Goal: Task Accomplishment & Management: Manage account settings

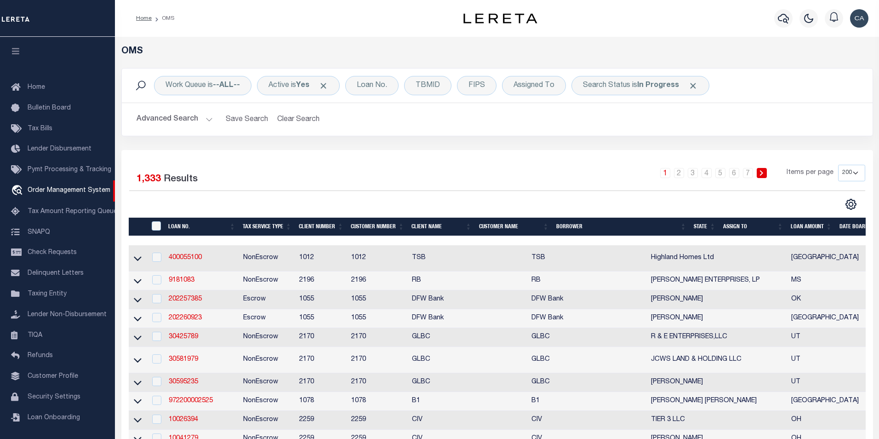
select select "200"
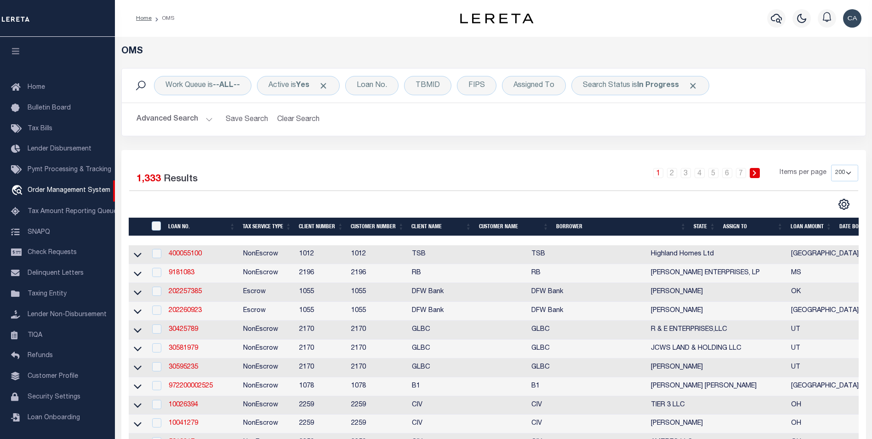
scroll to position [9, 0]
click at [325, 85] on span "Click to Remove" at bounding box center [324, 86] width 10 height 10
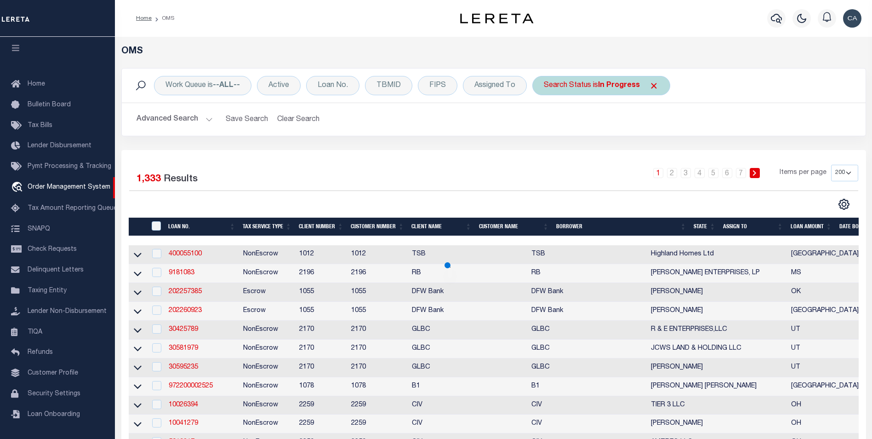
click at [649, 87] on span "Click to Remove" at bounding box center [654, 86] width 10 height 10
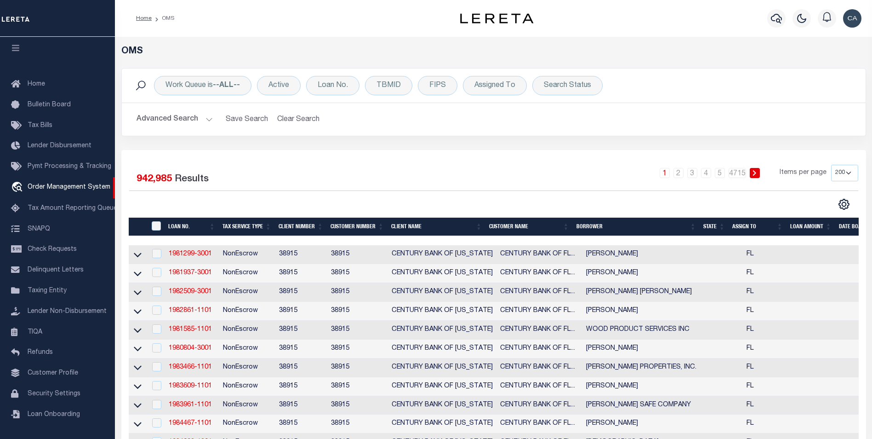
click at [202, 119] on button "Advanced Search" at bounding box center [175, 119] width 76 height 18
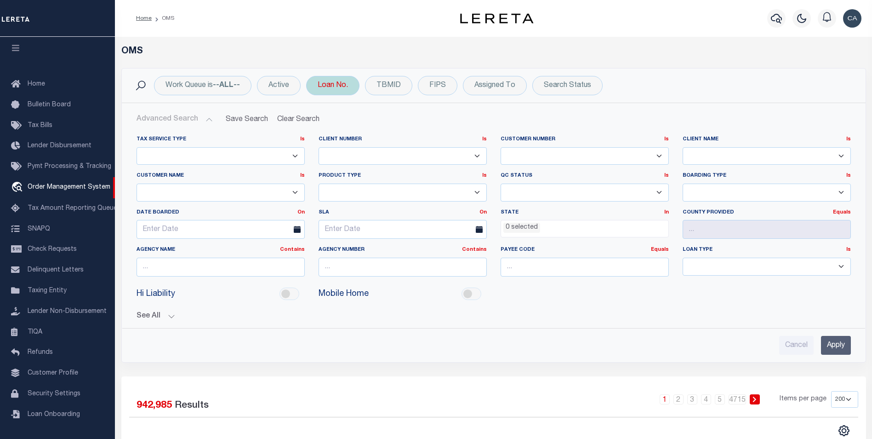
click at [327, 89] on div "Loan No." at bounding box center [332, 85] width 53 height 19
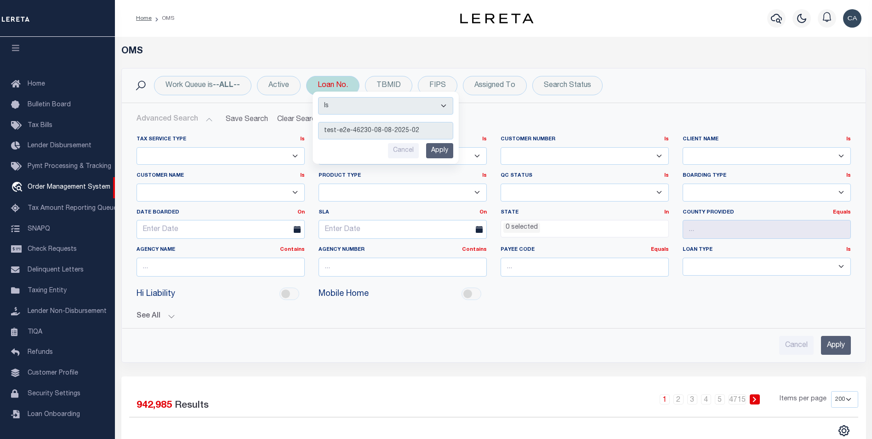
type input "test-e2e-46230-08-08-2025-02"
click at [448, 145] on input "Apply" at bounding box center [439, 150] width 27 height 15
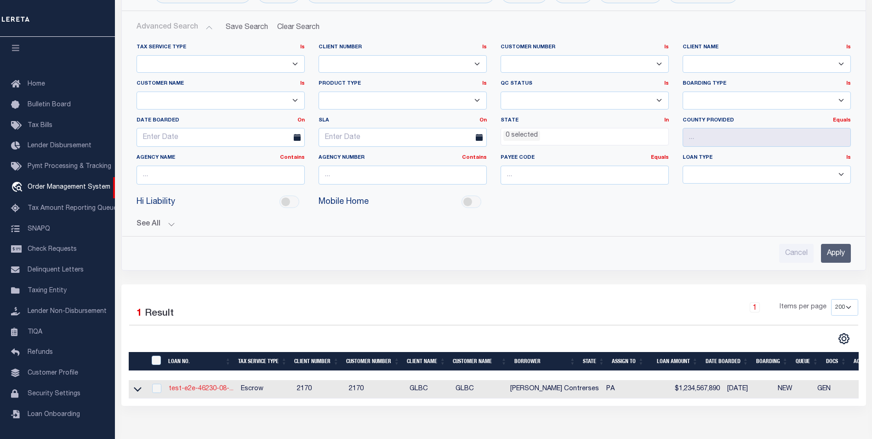
click at [215, 385] on link "test-e2e-46230-08-..." at bounding box center [201, 388] width 65 height 6
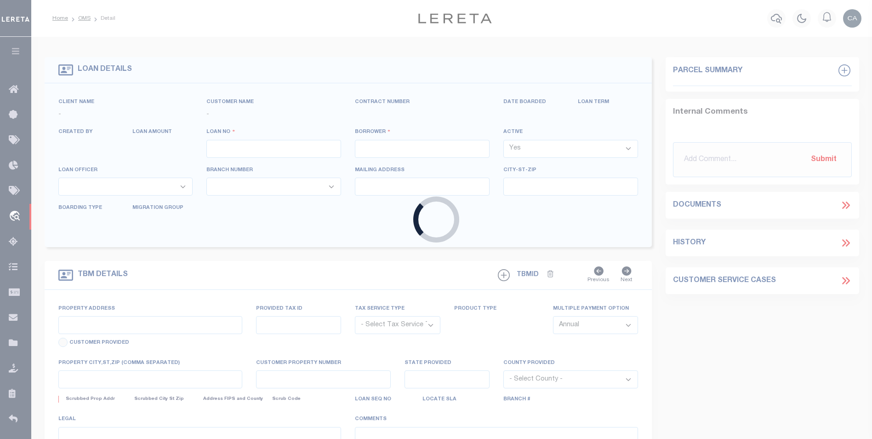
type input "test-e2e-46230-08-08-2025-02"
type input "Carlos R. Contrerses"
select select
type input "2817 N 12TH ST"
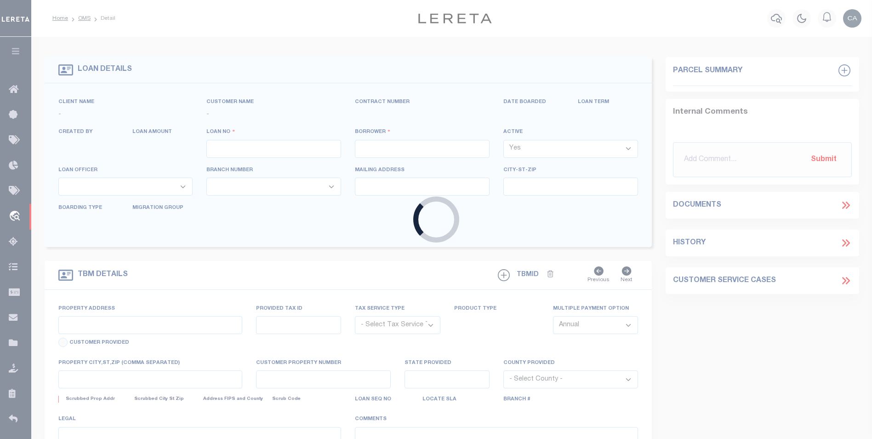
type input "PHILADELPHIA PA 19133-1228"
type input "08/07/2025"
select select "10"
select select "Escrow"
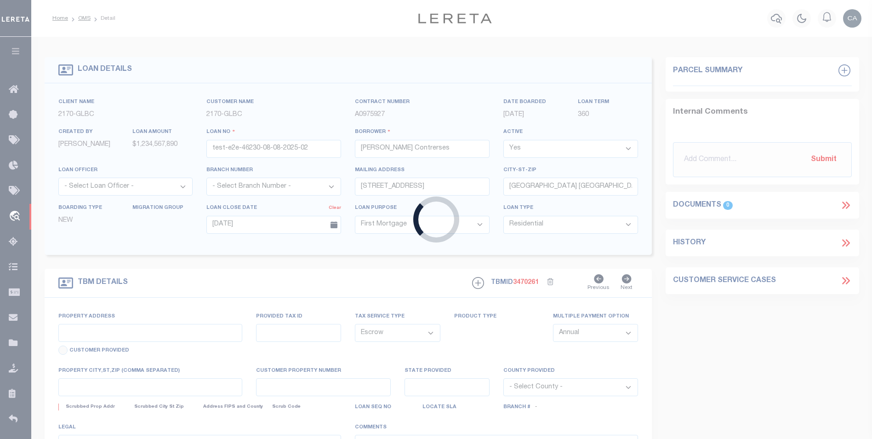
type input "2817 N 12TH ST"
type input "1302"
select select
type input "PHILADELPHIA PA 19133-1228"
type input "QA-CNUMBER-102134"
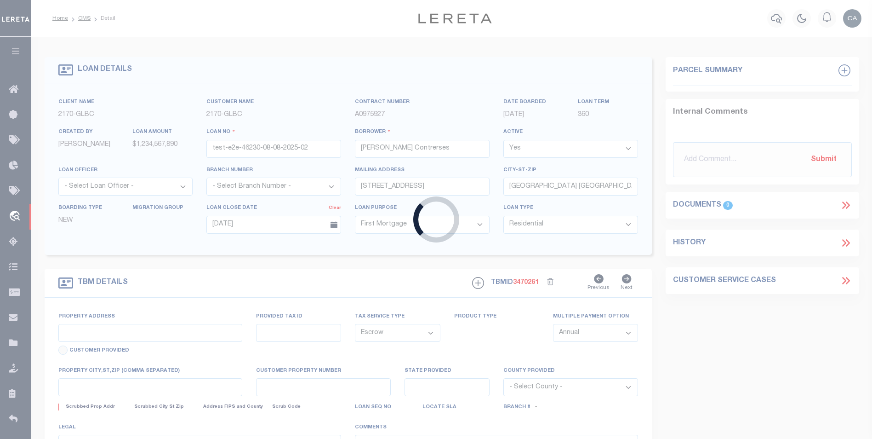
type input "PA"
type textarea "test legal"
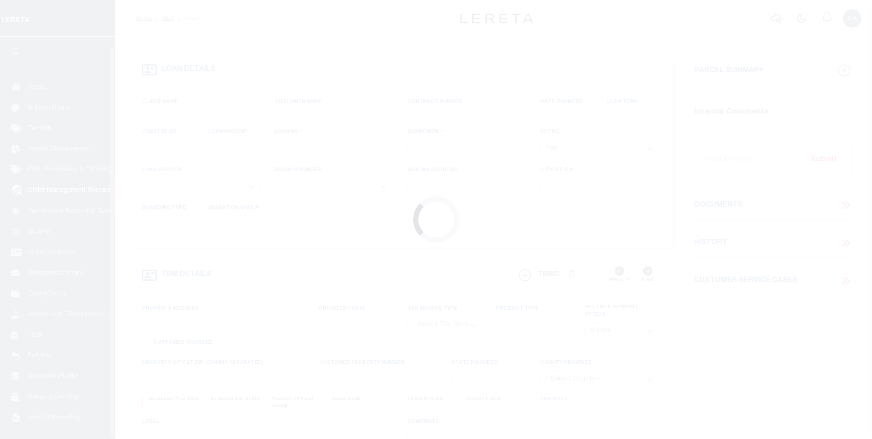
scroll to position [9, 0]
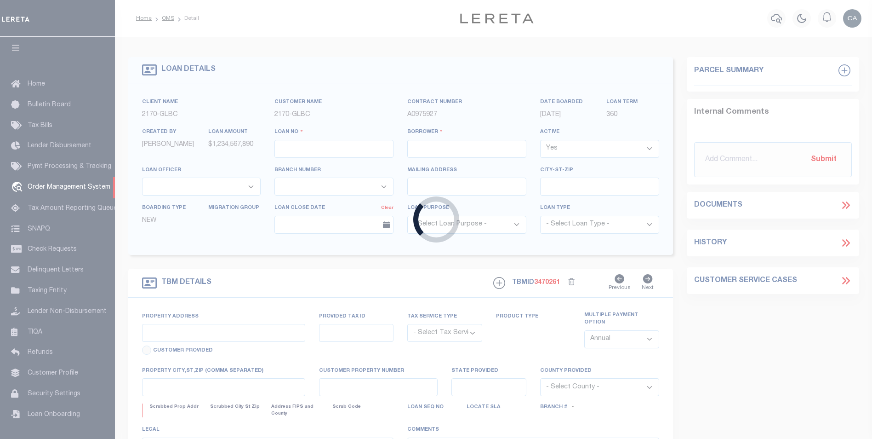
type input "test-e2e-46230-08-08-2025-02"
type input "[PERSON_NAME] Contrerses"
select select "False"
select select
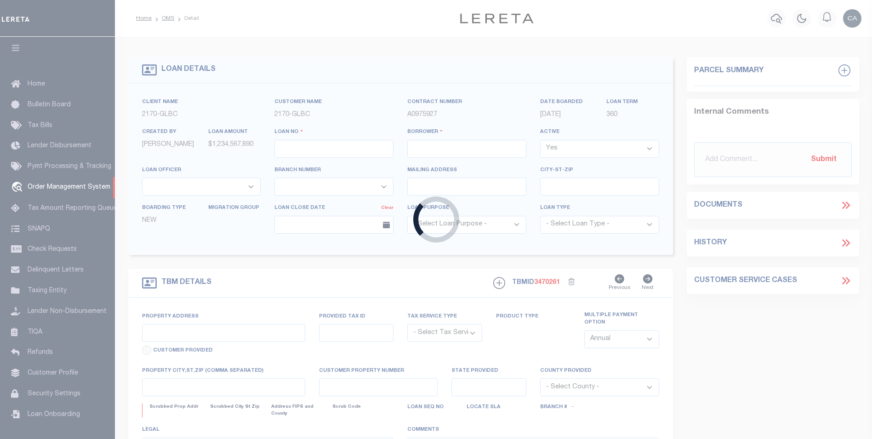
type input "[STREET_ADDRESS]"
type input "[GEOGRAPHIC_DATA] [GEOGRAPHIC_DATA] 19133-1228"
type input "[DATE]"
select select "10"
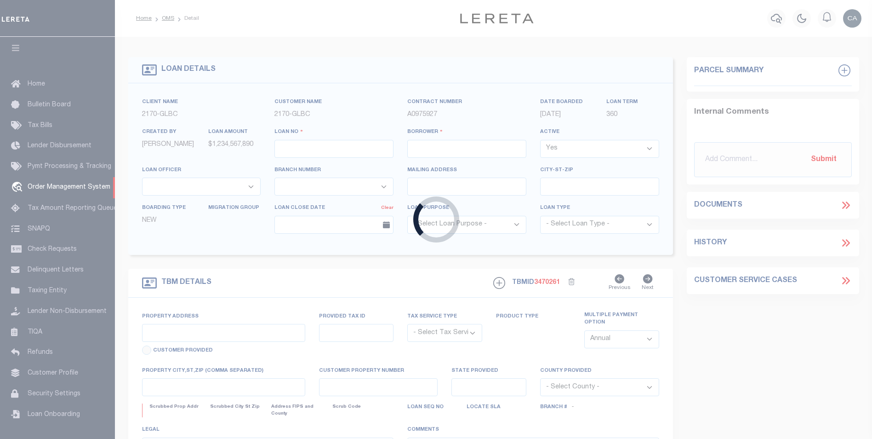
select select "Escrow"
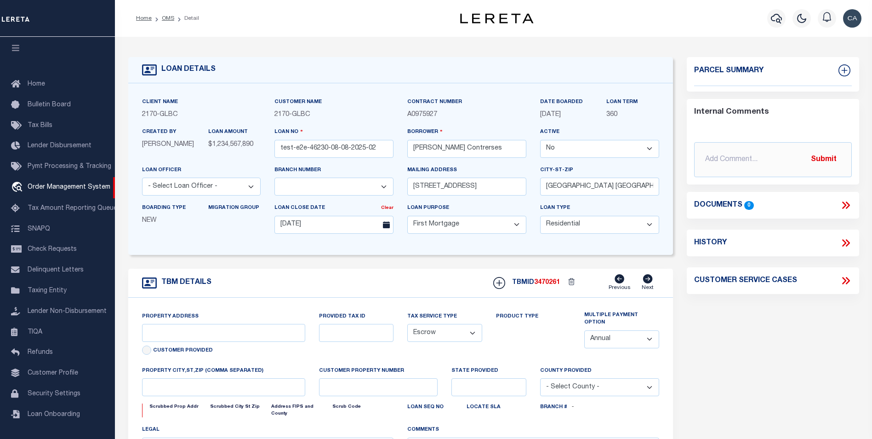
type input "[STREET_ADDRESS]"
type input "1302"
select select
type input "[GEOGRAPHIC_DATA] [GEOGRAPHIC_DATA] 19133-1228"
type input "QA-CNUMBER-102134"
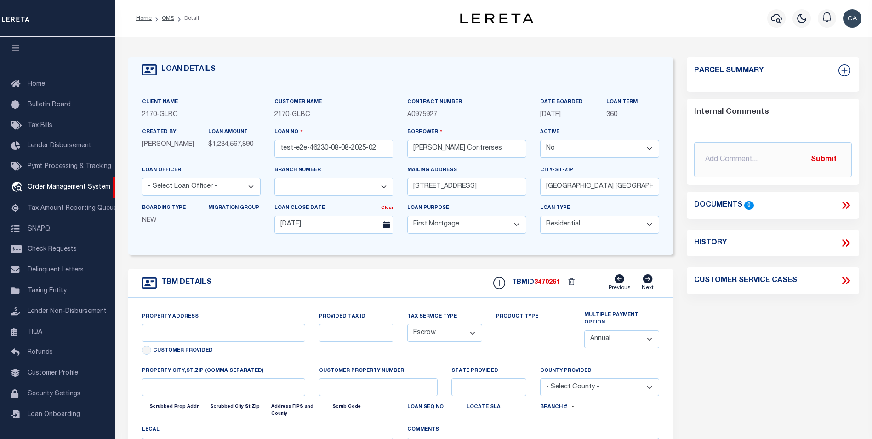
type input "PA"
type textarea "test legal"
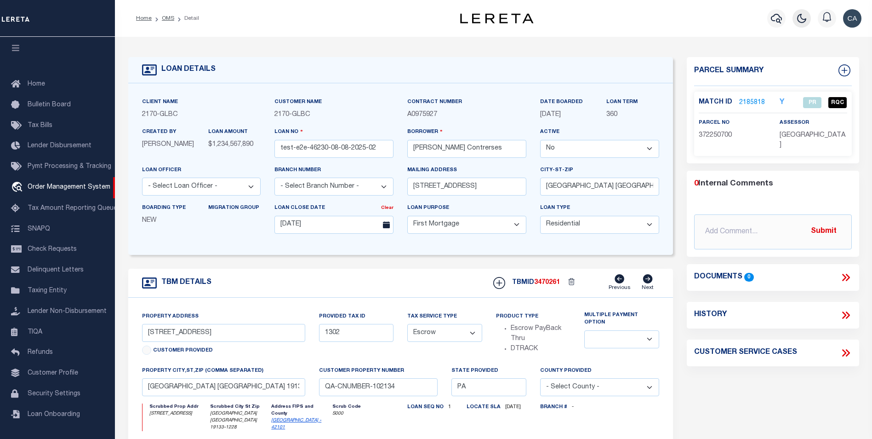
click at [808, 12] on button "button" at bounding box center [802, 18] width 18 height 18
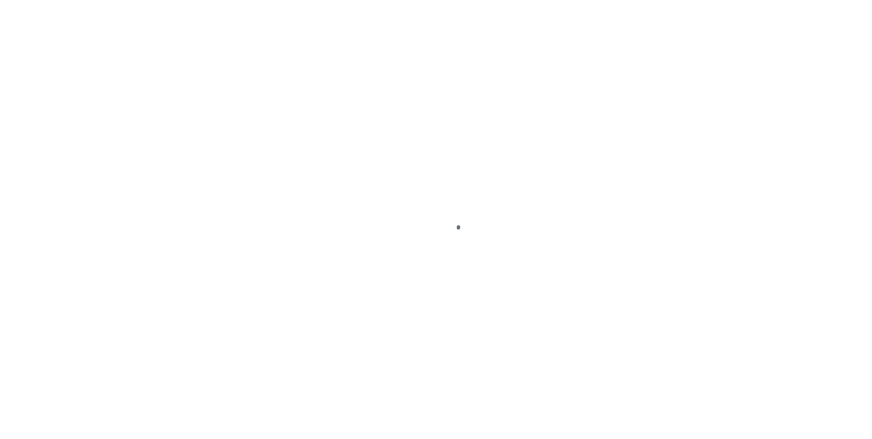
type input "test-e2e-46230-08-08-2025-02"
type input "[PERSON_NAME] Contrerses"
select select
type input "[STREET_ADDRESS]"
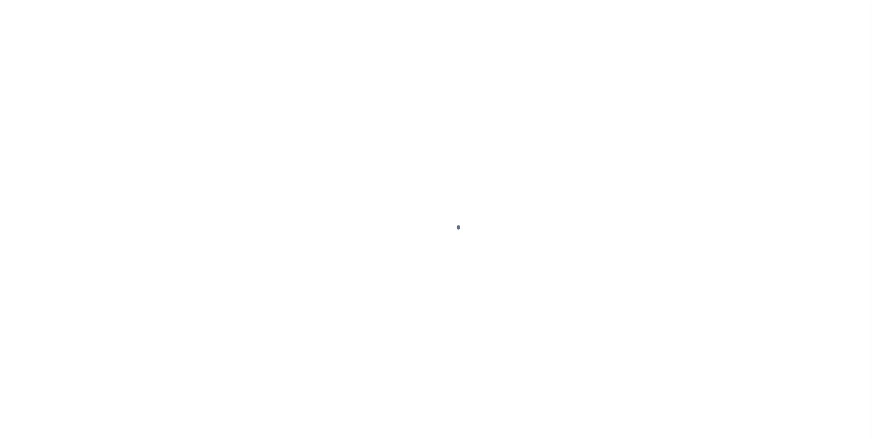
type input "[GEOGRAPHIC_DATA] [GEOGRAPHIC_DATA] 19133-1228"
type input "[DATE]"
select select "10"
select select "Escrow"
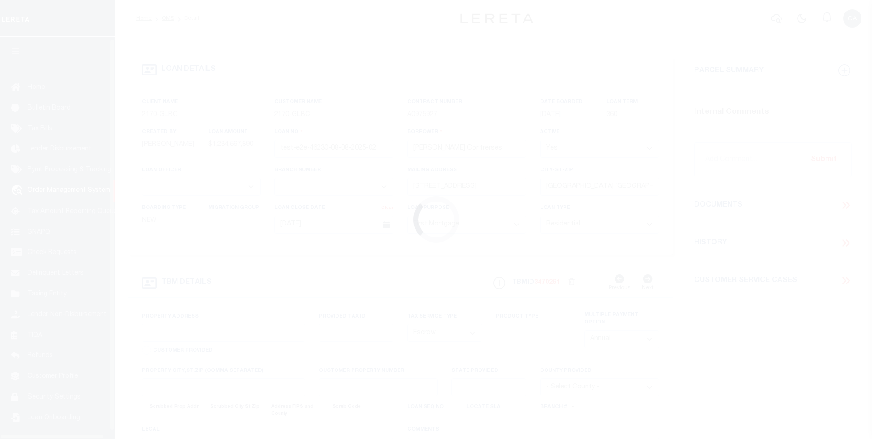
scroll to position [9, 0]
type input "[STREET_ADDRESS]"
type input "1302"
select select
type input "[GEOGRAPHIC_DATA] [GEOGRAPHIC_DATA] 19133-1228"
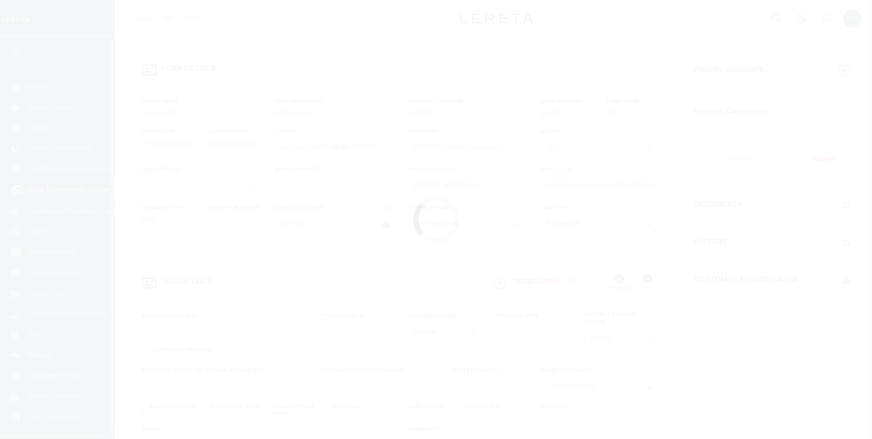
type input "QA-CNUMBER-102134"
type input "PA"
type textarea "test legal"
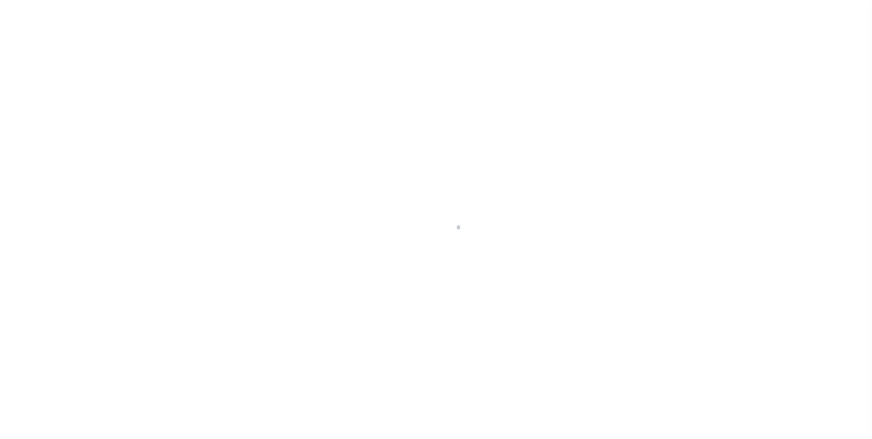
type input "test-e2e-46230-08-08-2025-02"
type input "[PERSON_NAME] Contrerses"
select select
type input "[STREET_ADDRESS]"
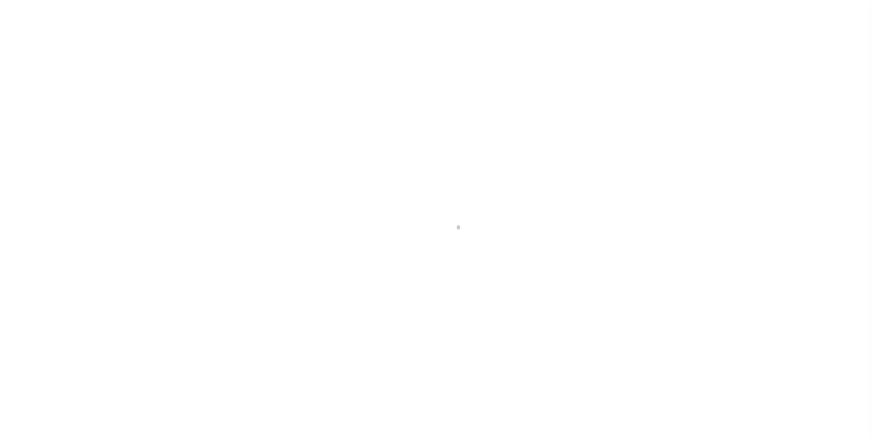
type input "[GEOGRAPHIC_DATA] [GEOGRAPHIC_DATA] 19133-1228"
type input "[DATE]"
select select "10"
select select "Escrow"
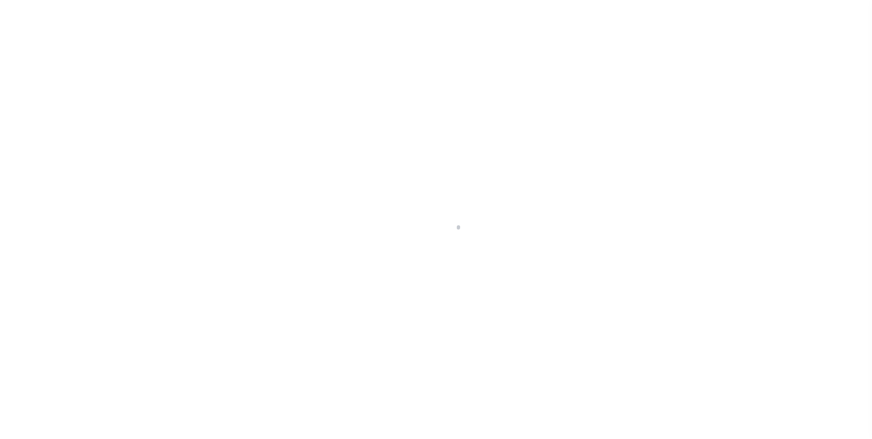
scroll to position [9, 0]
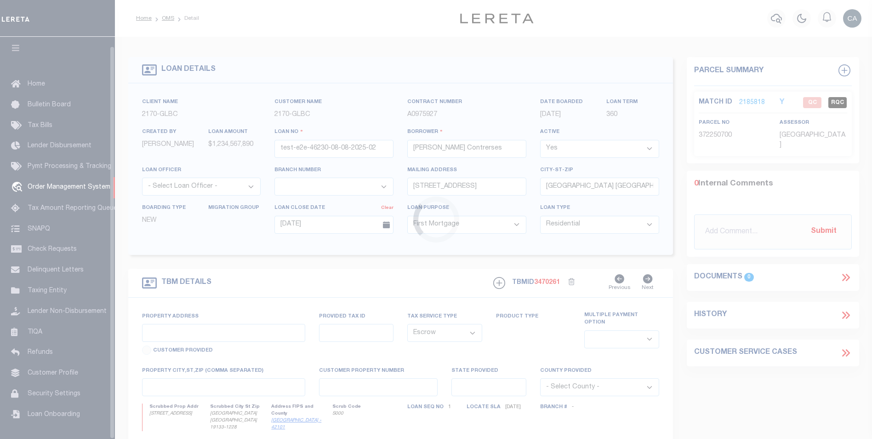
type input "2817 N 12TH ST"
type input "1302"
select select
type input "PHILADELPHIA PA 19133-1228"
type input "QA-CNUMBER-102134"
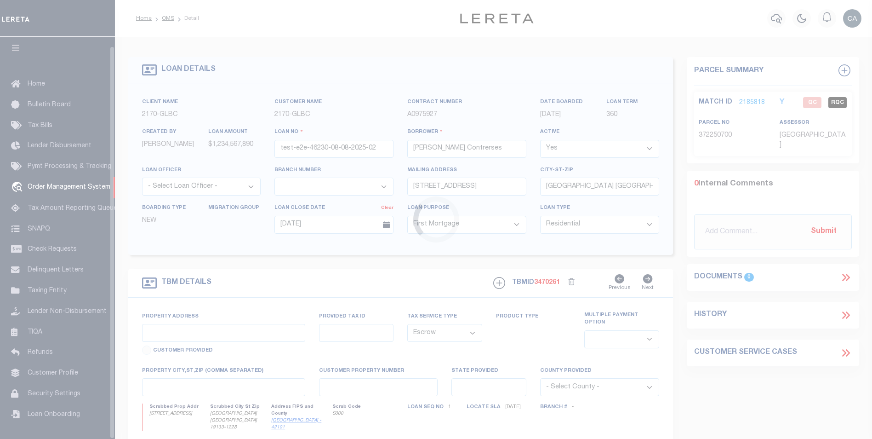
type input "PA"
type textarea "test legal"
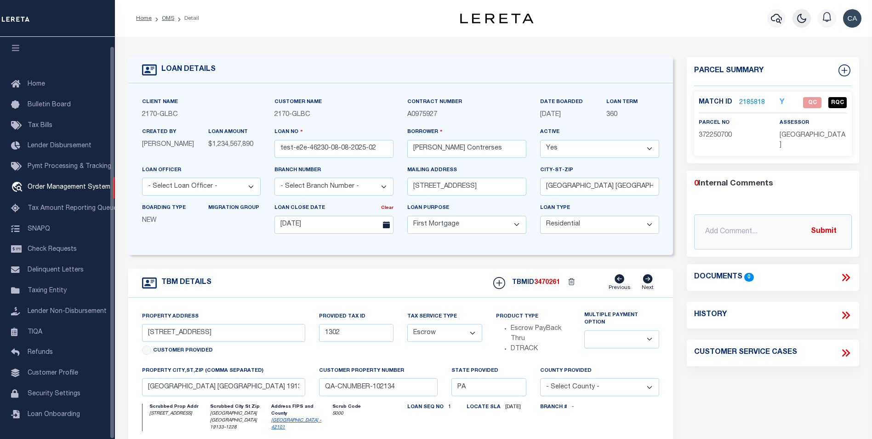
click at [803, 23] on icon "button" at bounding box center [802, 18] width 8 height 8
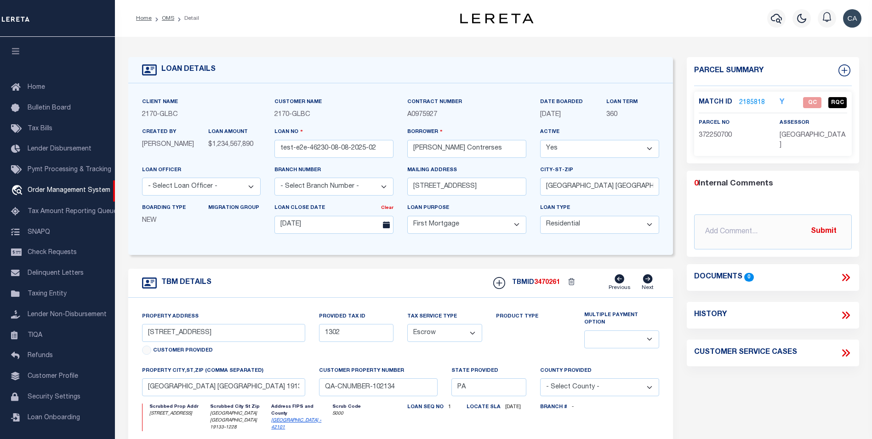
select select "10"
select select "Escrow"
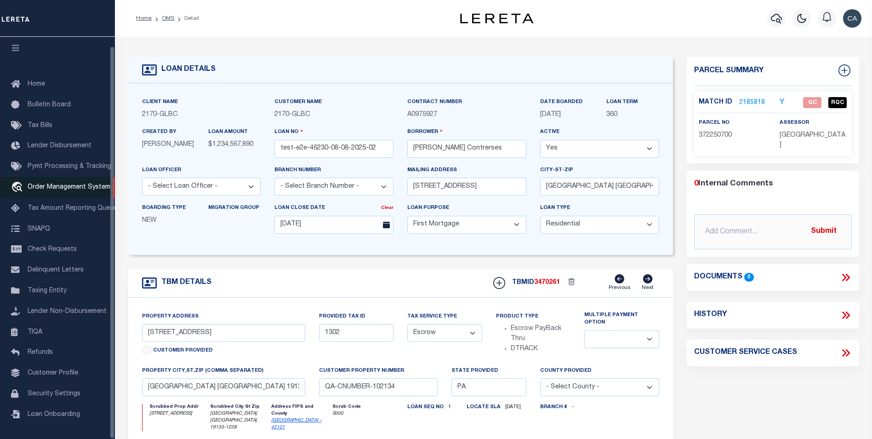
click at [68, 184] on span "Order Management System" at bounding box center [69, 187] width 83 height 6
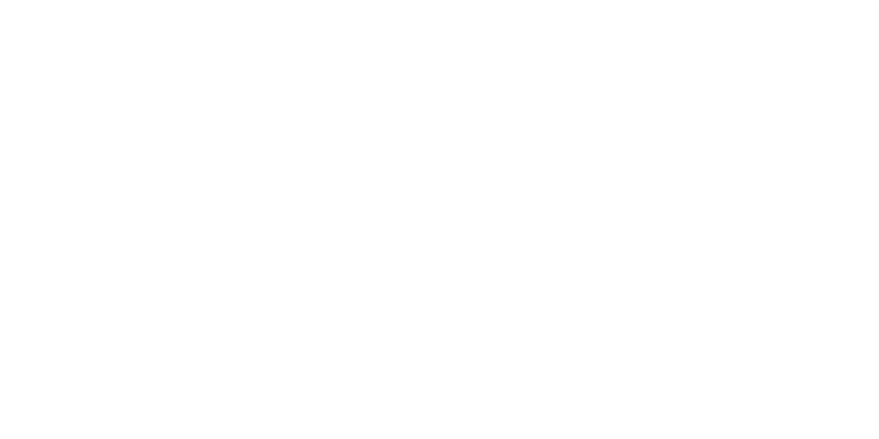
select select "200"
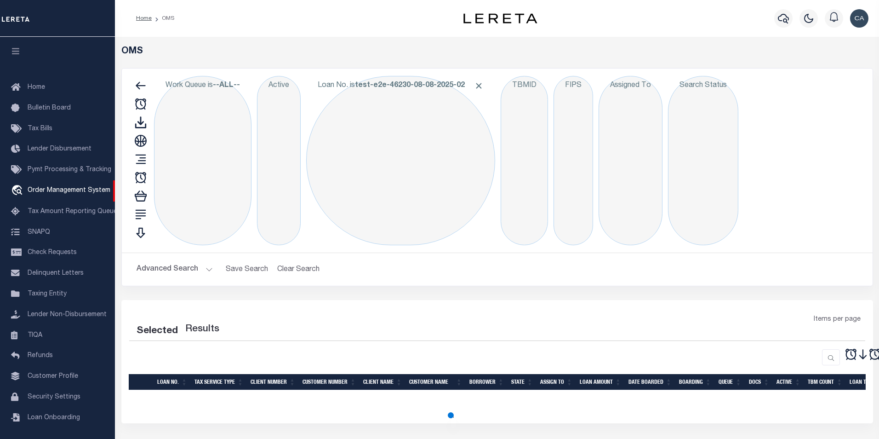
select select "200"
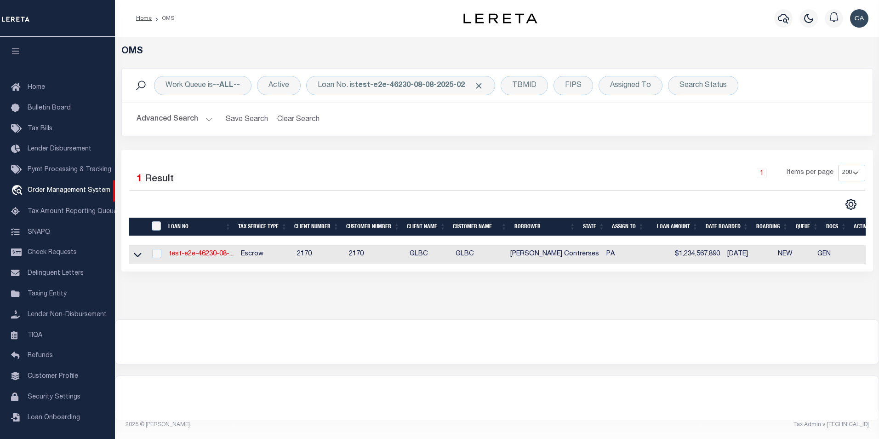
scroll to position [9, 0]
click at [71, 370] on span "Customer Profile" at bounding box center [53, 373] width 51 height 6
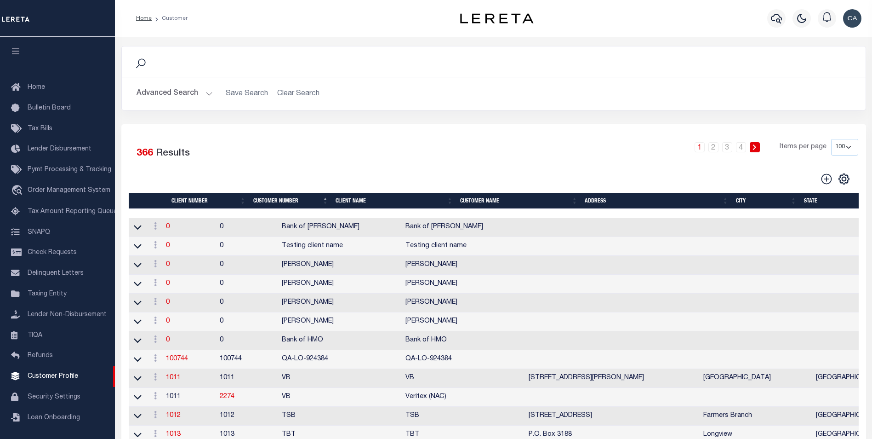
scroll to position [9, 0]
click at [203, 97] on button "Advanced Search" at bounding box center [175, 94] width 76 height 18
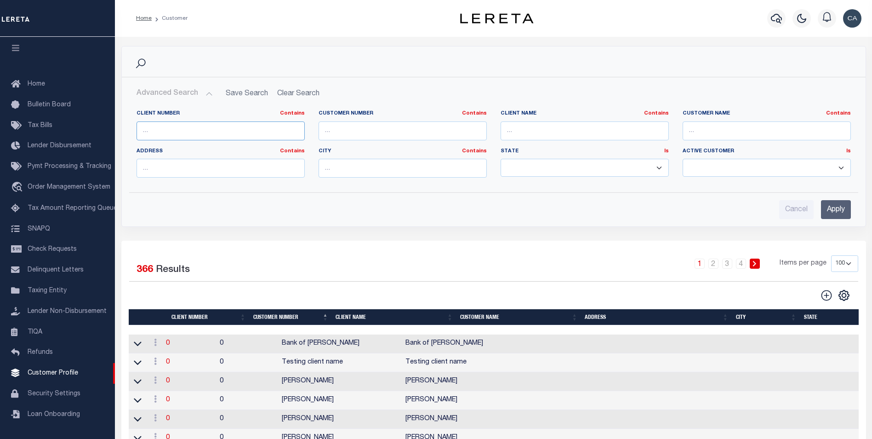
click at [193, 137] on input "text" at bounding box center [221, 130] width 168 height 19
click at [838, 205] on input "Apply" at bounding box center [836, 209] width 30 height 19
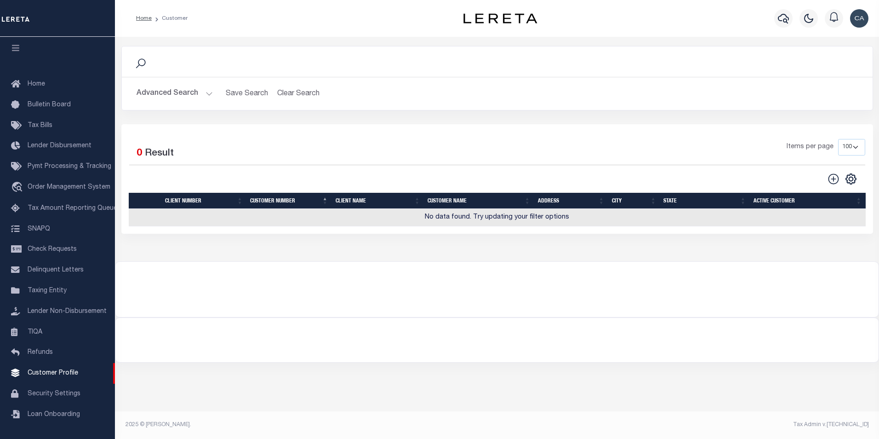
click at [161, 79] on div "Advanced Search Save Search Clear Search CustomerSearchGridWrapper_dynamictable…" at bounding box center [497, 93] width 751 height 33
click at [171, 89] on button "Advanced Search" at bounding box center [175, 94] width 76 height 18
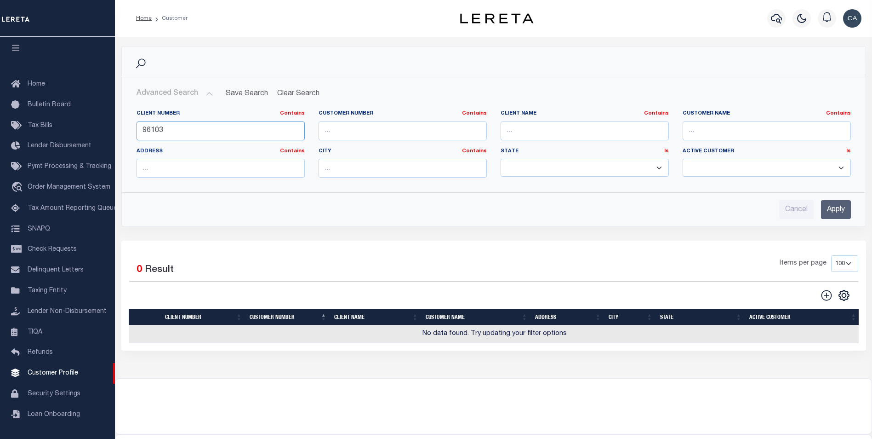
drag, startPoint x: 150, startPoint y: 133, endPoint x: 241, endPoint y: 147, distance: 92.1
click at [239, 147] on div "Client Number Contains Contains Is 96103" at bounding box center [221, 129] width 182 height 38
type input "96013"
click at [233, 127] on input "96013" at bounding box center [221, 130] width 168 height 19
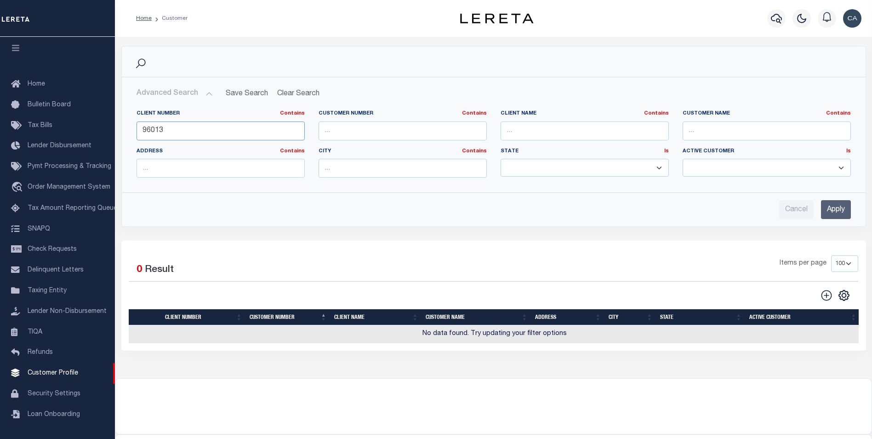
click at [233, 127] on input "96013" at bounding box center [221, 130] width 168 height 19
click at [369, 134] on input "text" at bounding box center [403, 130] width 168 height 19
click at [839, 204] on input "Apply" at bounding box center [836, 209] width 30 height 19
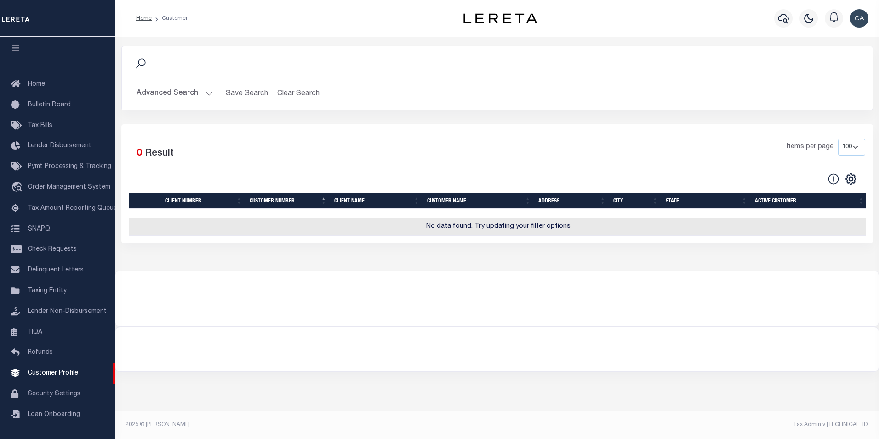
click at [175, 98] on button "Advanced Search" at bounding box center [175, 94] width 76 height 18
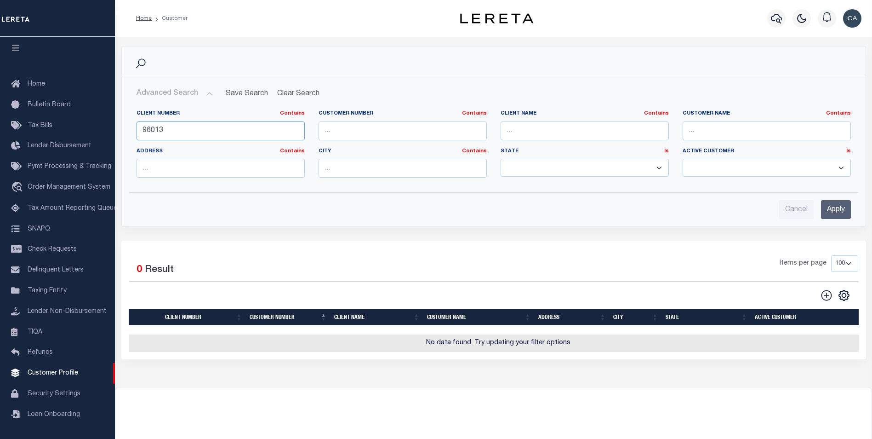
click at [219, 127] on input "96013" at bounding box center [221, 130] width 168 height 19
click at [349, 137] on input "text" at bounding box center [403, 130] width 168 height 19
paste input "96013"
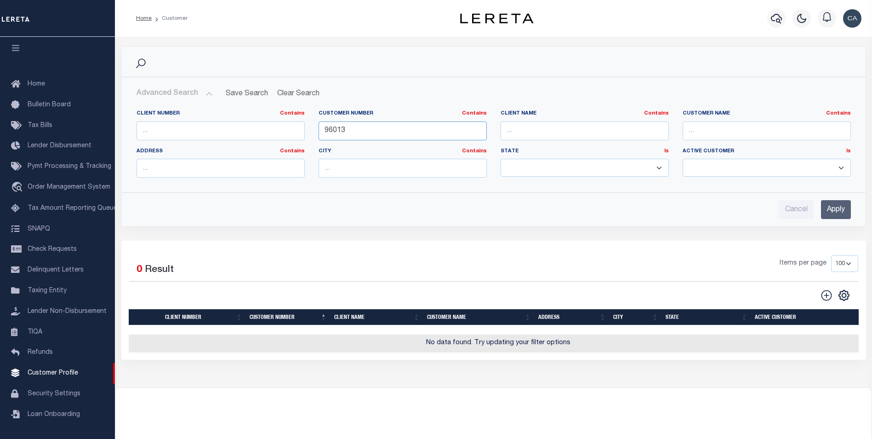
type input "96013"
click at [830, 204] on input "Apply" at bounding box center [836, 209] width 30 height 19
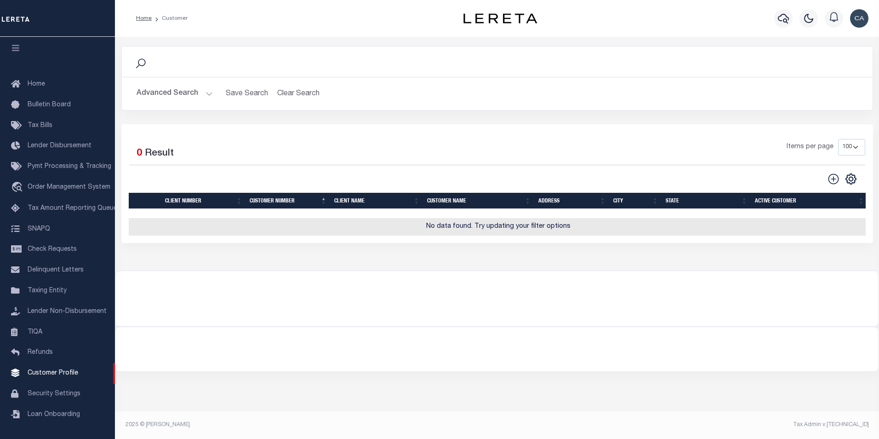
click at [182, 87] on button "Advanced Search" at bounding box center [175, 94] width 76 height 18
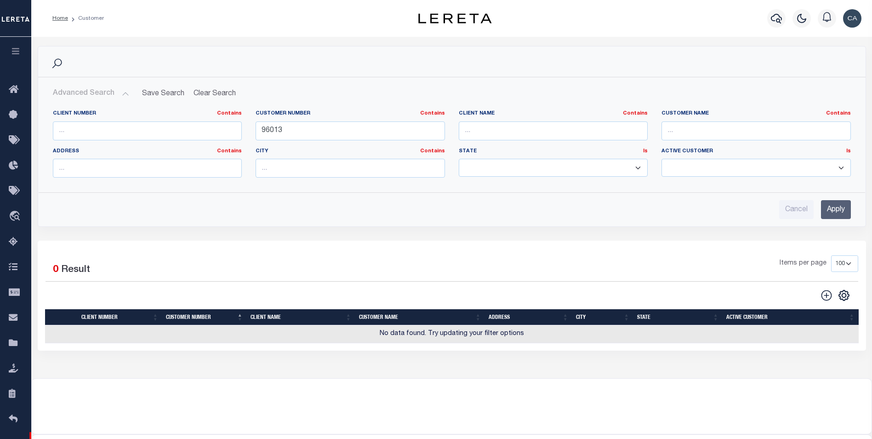
click at [5, 39] on button "button" at bounding box center [15, 52] width 31 height 31
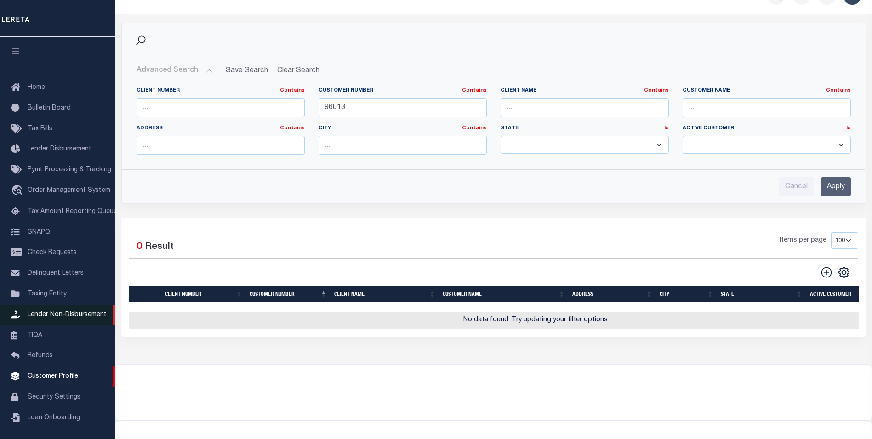
scroll to position [19, 0]
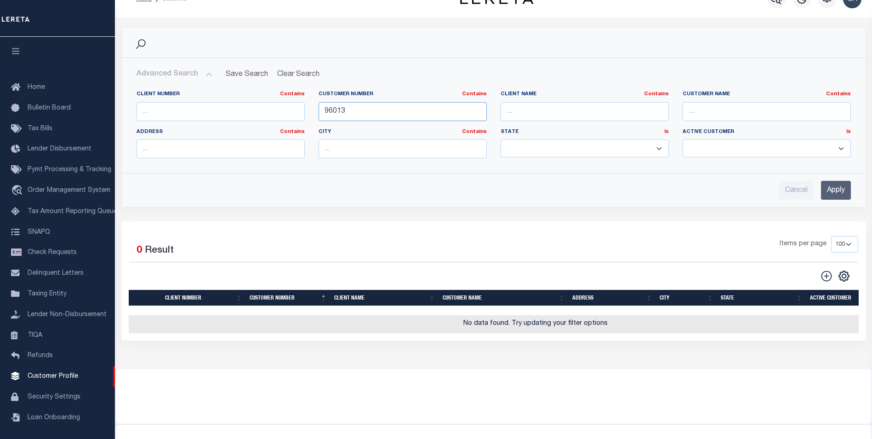
click at [340, 105] on input "96013" at bounding box center [403, 111] width 168 height 19
click at [341, 104] on input "96013" at bounding box center [403, 111] width 168 height 19
click at [206, 120] on input "text" at bounding box center [221, 111] width 168 height 19
click at [785, 185] on input "Cancel" at bounding box center [796, 190] width 34 height 19
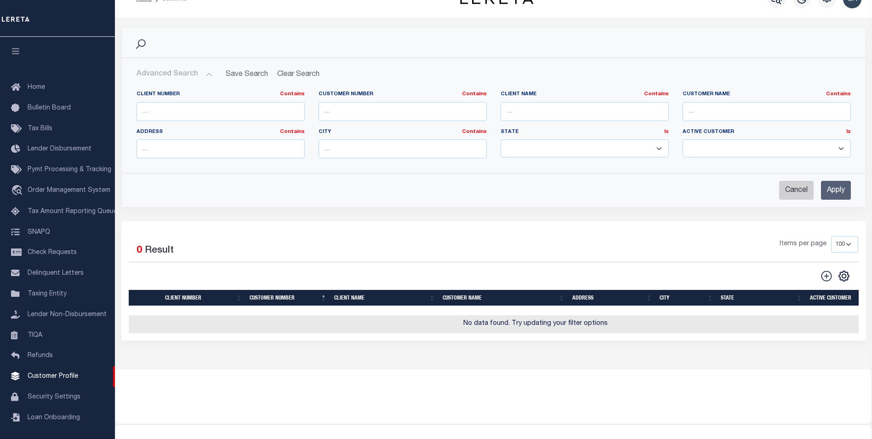
checkbox input "true"
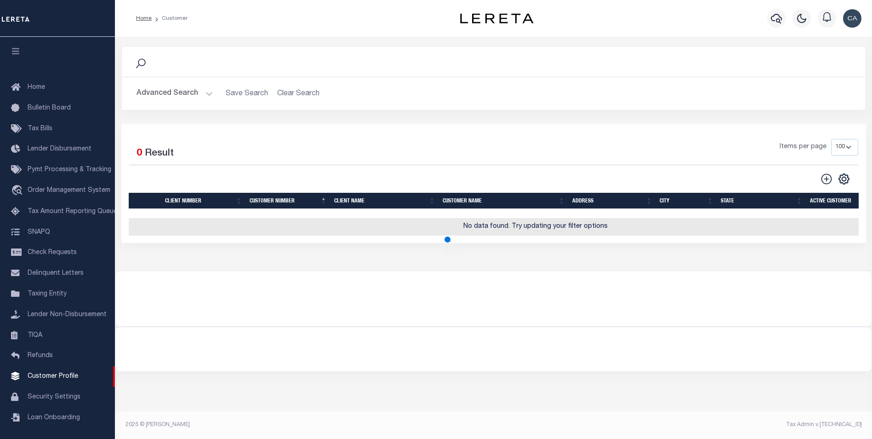
scroll to position [0, 0]
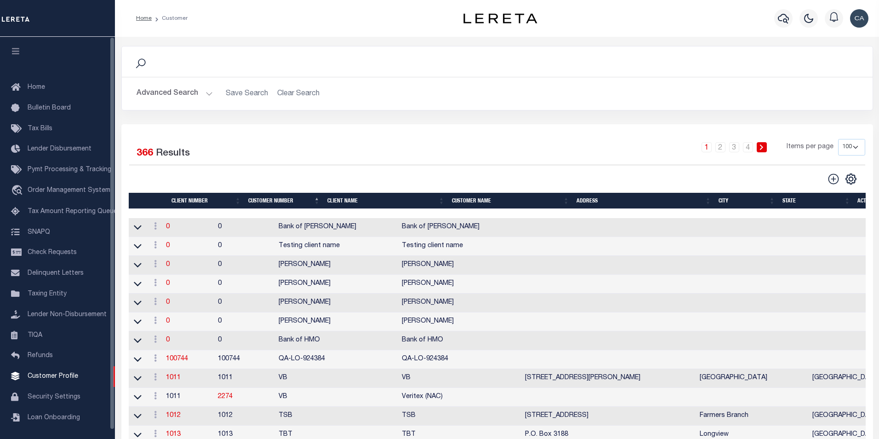
click at [171, 102] on button "Advanced Search" at bounding box center [175, 94] width 76 height 18
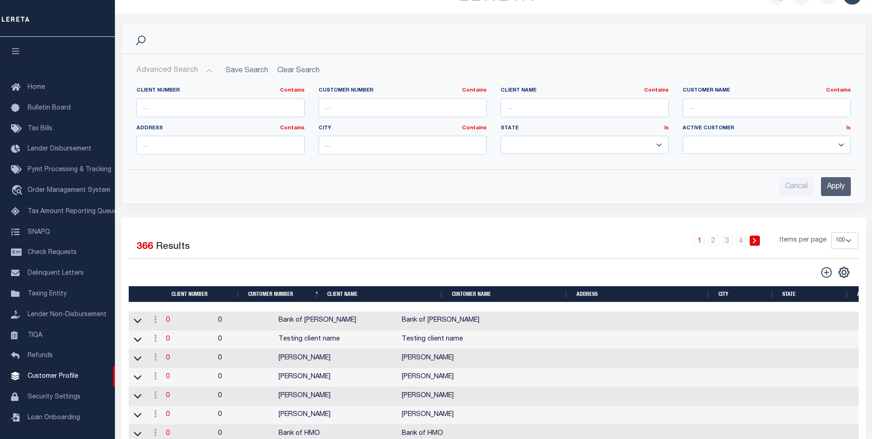
scroll to position [230, 0]
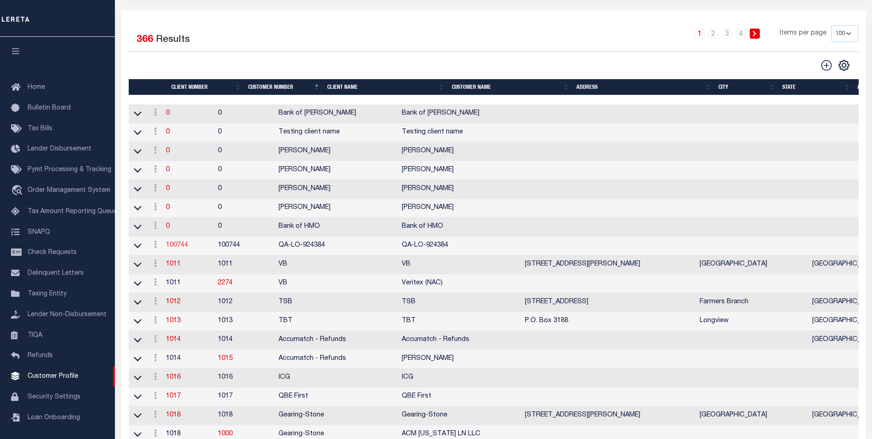
click at [184, 246] on link "100744" at bounding box center [177, 245] width 22 height 6
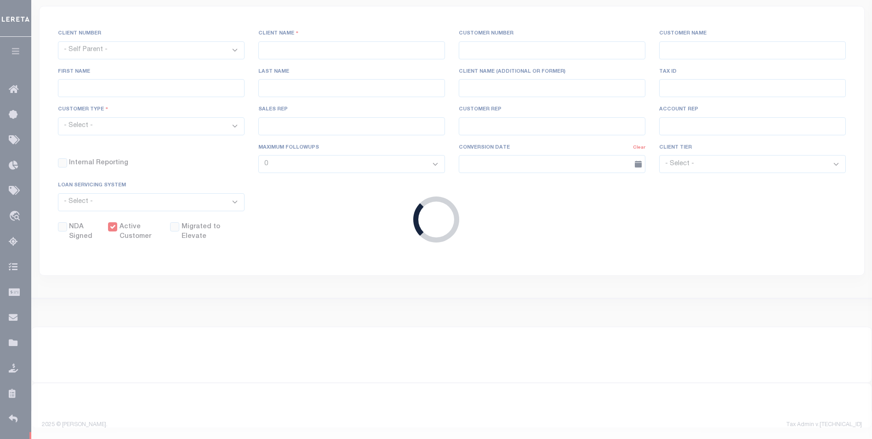
select select
type input "QA-LO-924384"
type input "100744"
type input "QA-LO-924384"
select select "Residential"
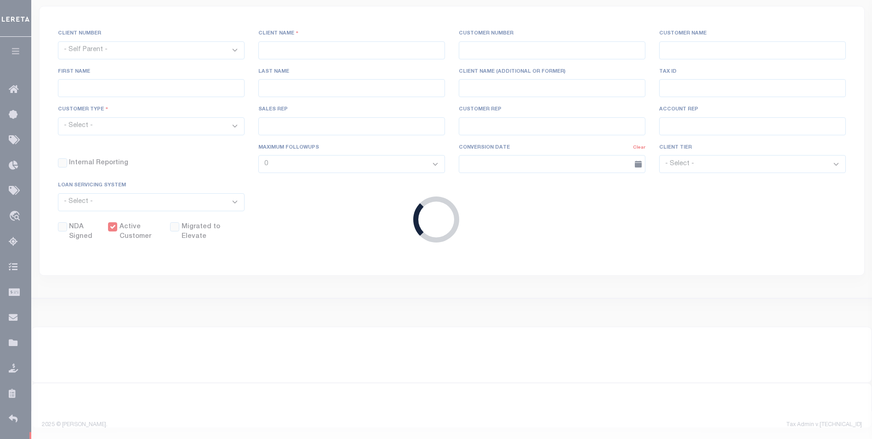
checkbox input "true"
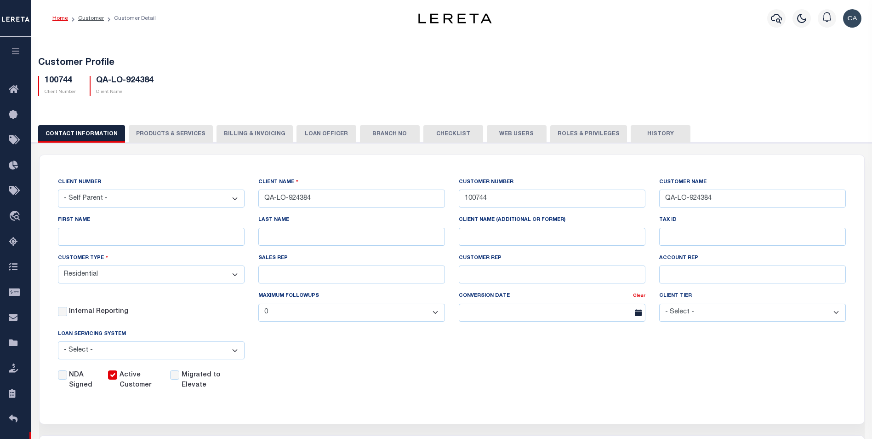
click at [146, 137] on button "PRODUCTS & SERVICES" at bounding box center [171, 133] width 84 height 17
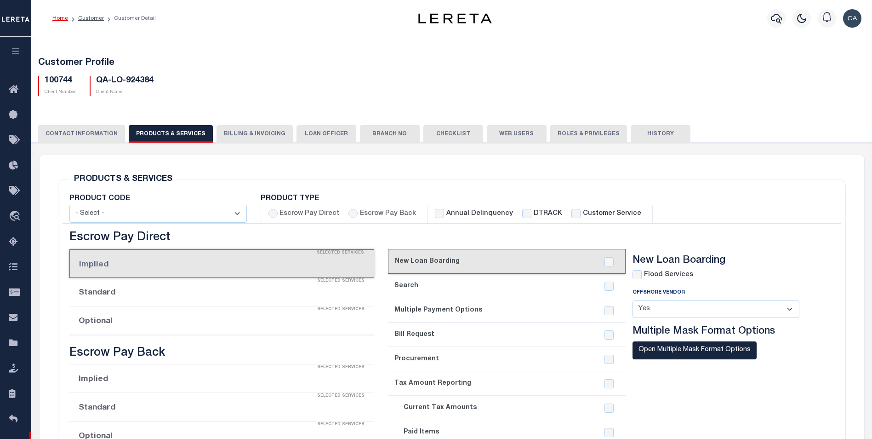
click at [96, 129] on button "CONTACT INFORMATION" at bounding box center [81, 133] width 87 height 17
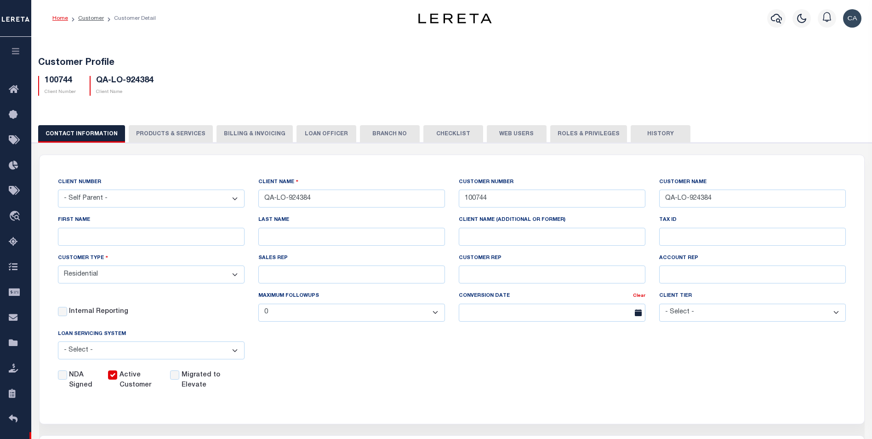
radio input "true"
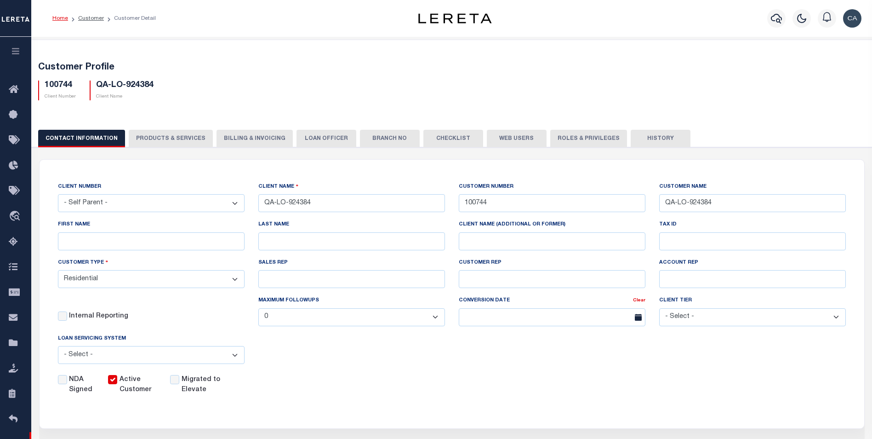
click at [168, 131] on button "PRODUCTS & SERVICES" at bounding box center [171, 138] width 84 height 17
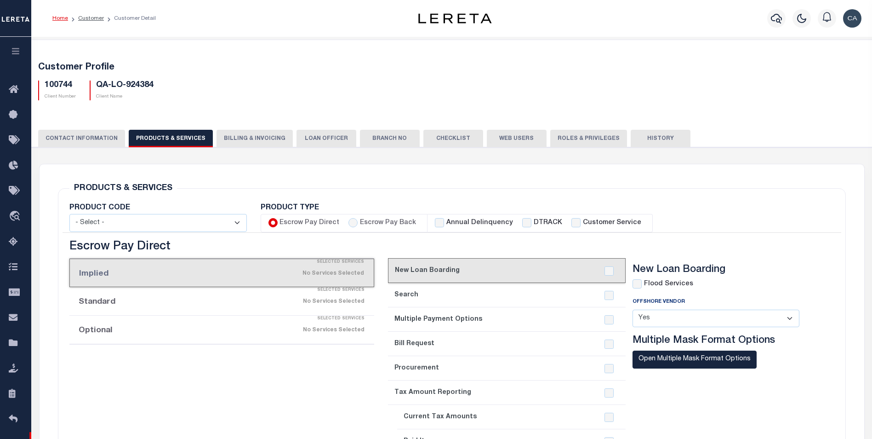
click at [242, 132] on button "Billing & Invoicing" at bounding box center [255, 138] width 76 height 17
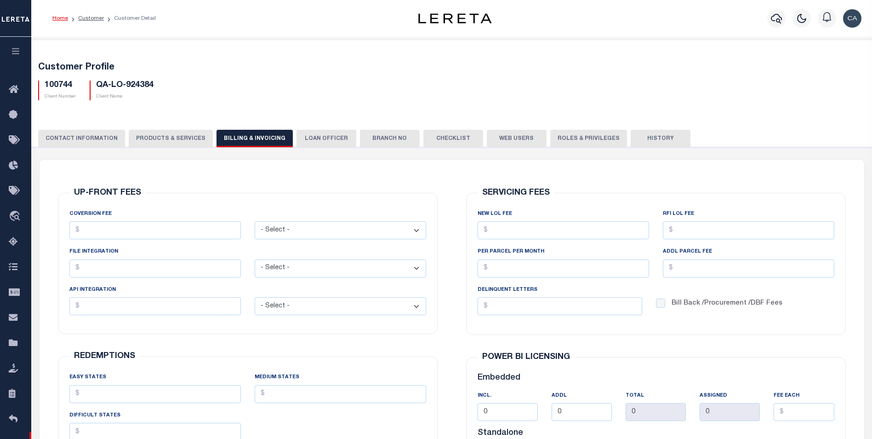
click at [187, 138] on button "PRODUCTS & SERVICES" at bounding box center [171, 138] width 84 height 17
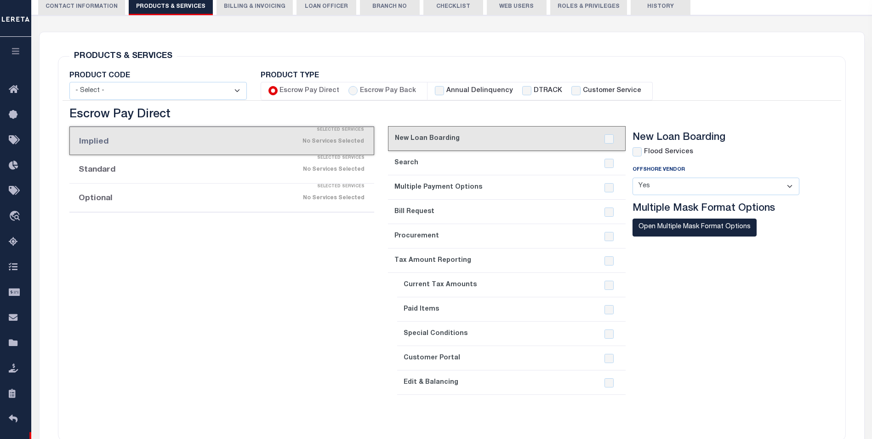
scroll to position [138, 0]
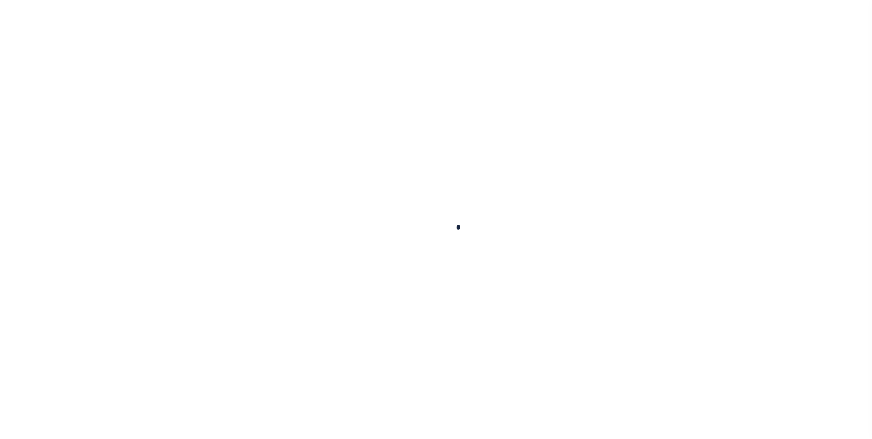
select select
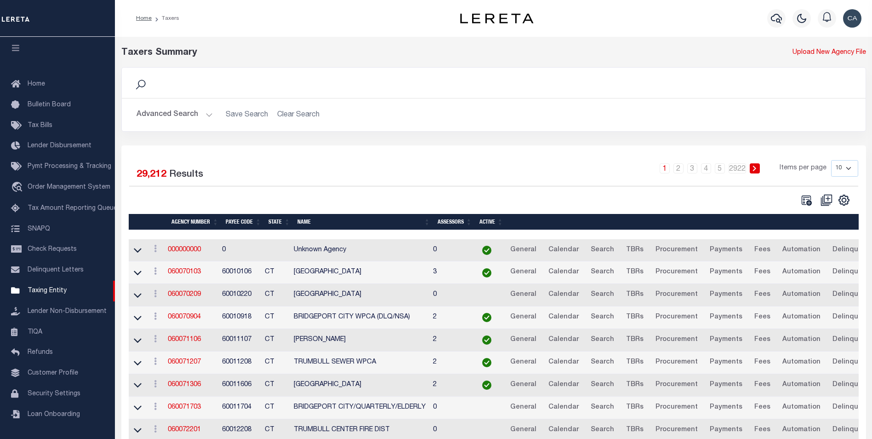
click at [191, 121] on button "Advanced Search" at bounding box center [175, 115] width 76 height 18
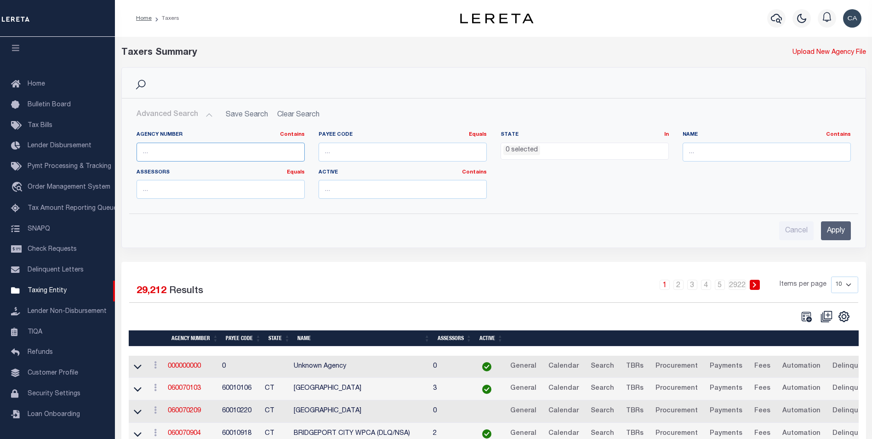
click at [208, 151] on input "text" at bounding box center [221, 152] width 168 height 19
paste input "96013"
type input "96013"
click at [846, 225] on input "Apply" at bounding box center [836, 230] width 30 height 19
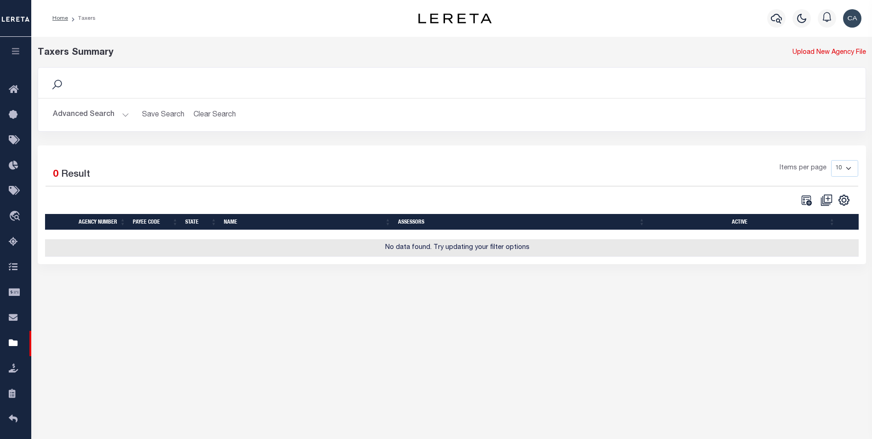
click at [797, 20] on button "button" at bounding box center [802, 18] width 18 height 18
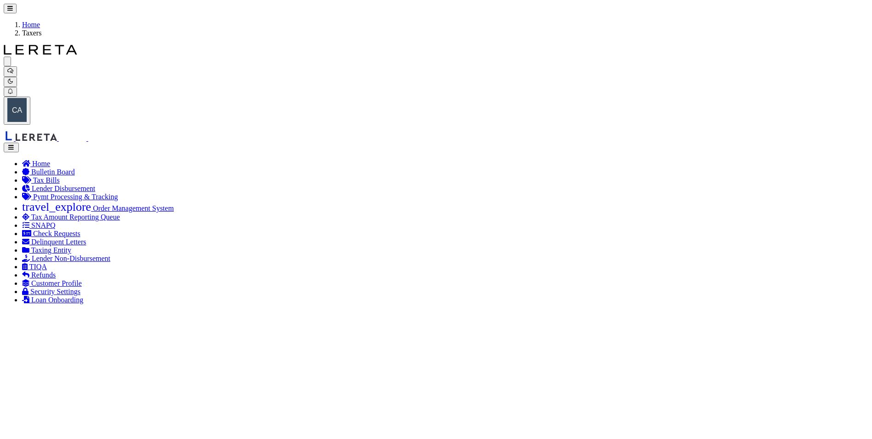
click at [26, 160] on link "Home" at bounding box center [36, 164] width 28 height 8
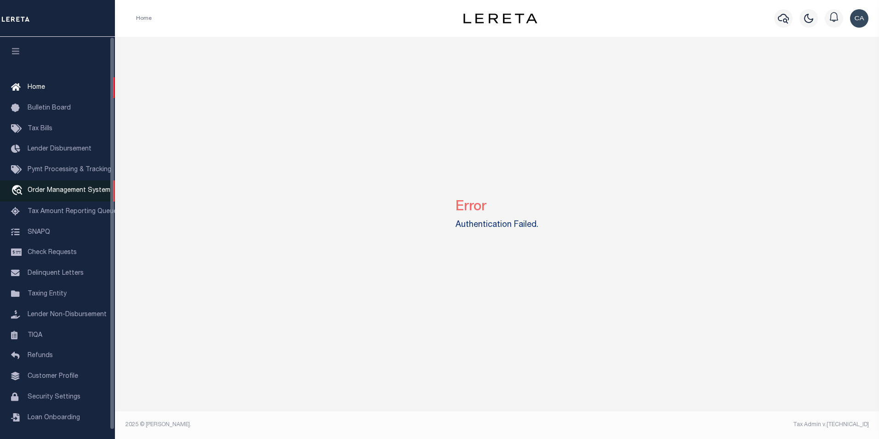
click at [70, 190] on span "Order Management System" at bounding box center [69, 190] width 83 height 6
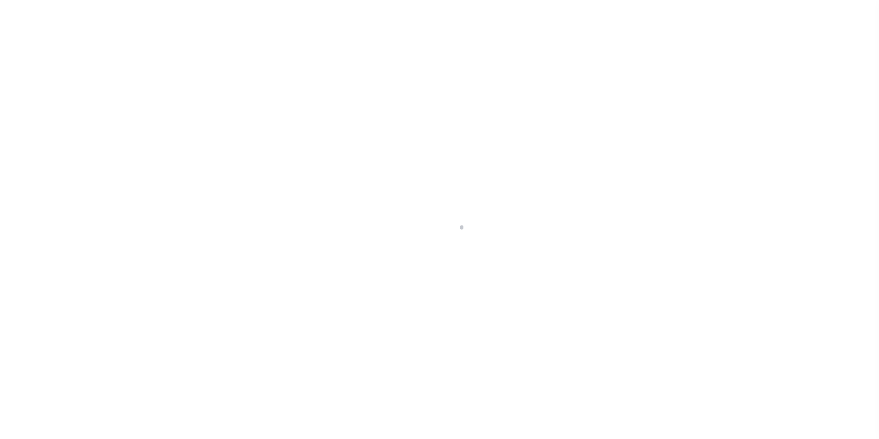
scroll to position [9, 0]
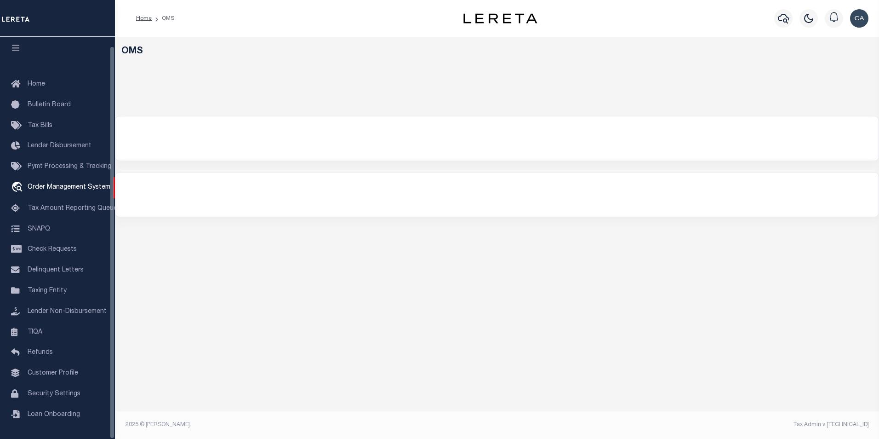
select select "200"
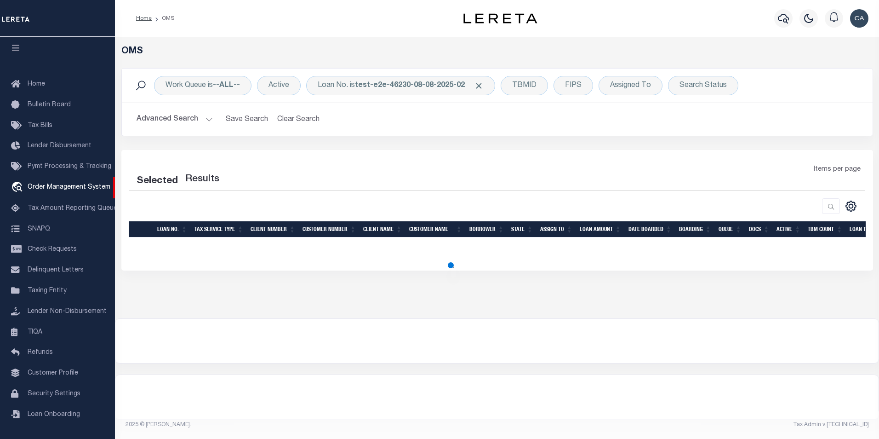
click at [858, 27] on img "button" at bounding box center [859, 18] width 18 height 18
select select "200"
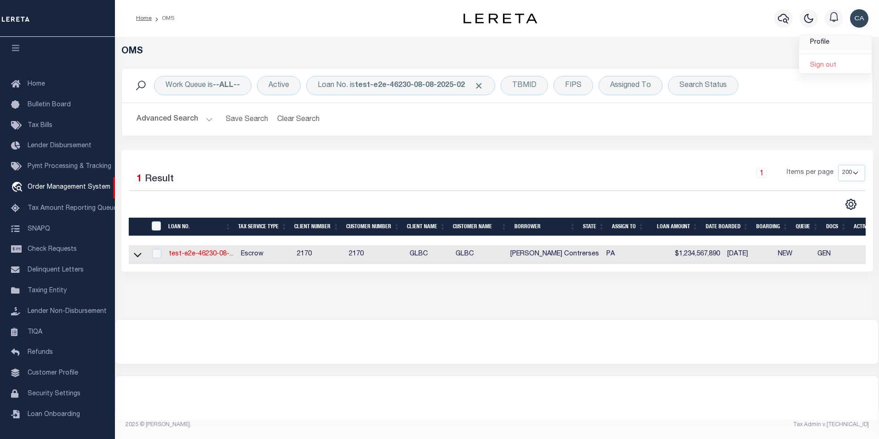
click at [844, 49] on link "Profile" at bounding box center [835, 42] width 73 height 15
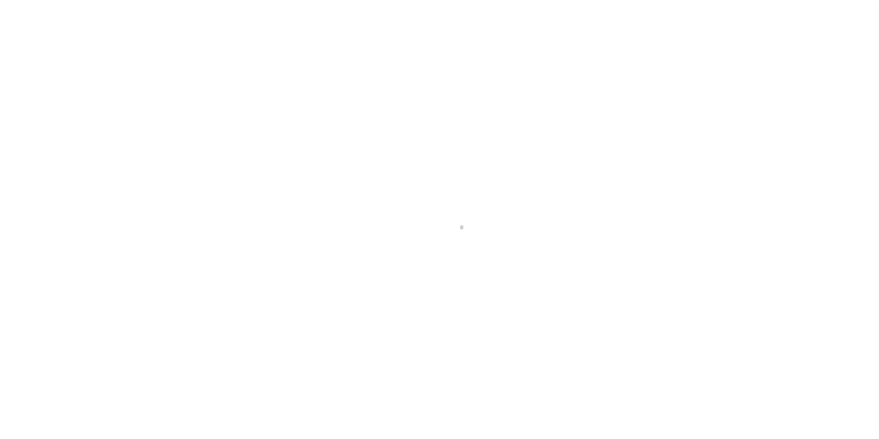
type input "-"
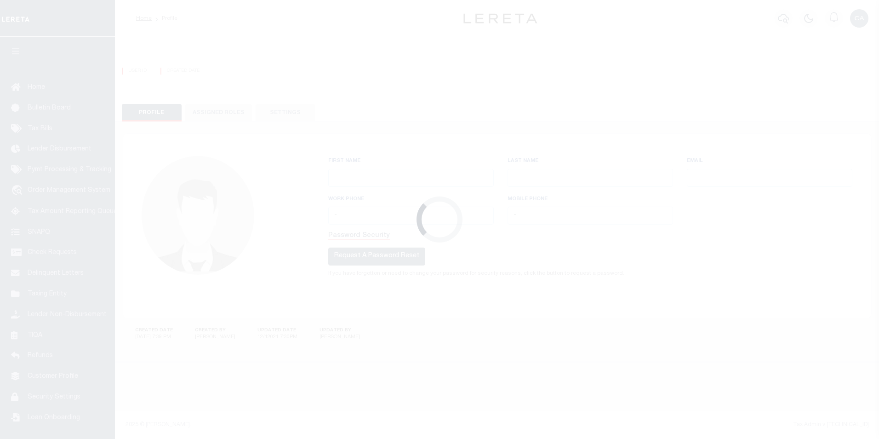
type input "[PERSON_NAME]"
type input "[PERSON_NAME][EMAIL_ADDRESS][PERSON_NAME][DOMAIN_NAME]"
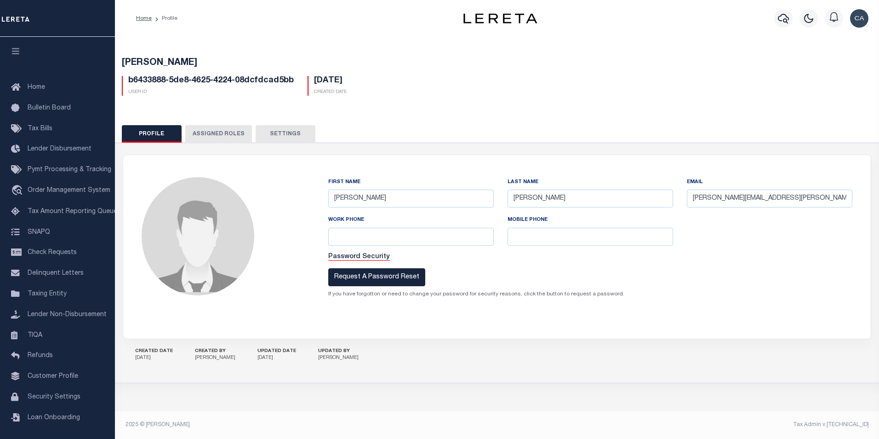
click at [243, 134] on button "Assigned Roles" at bounding box center [218, 133] width 67 height 17
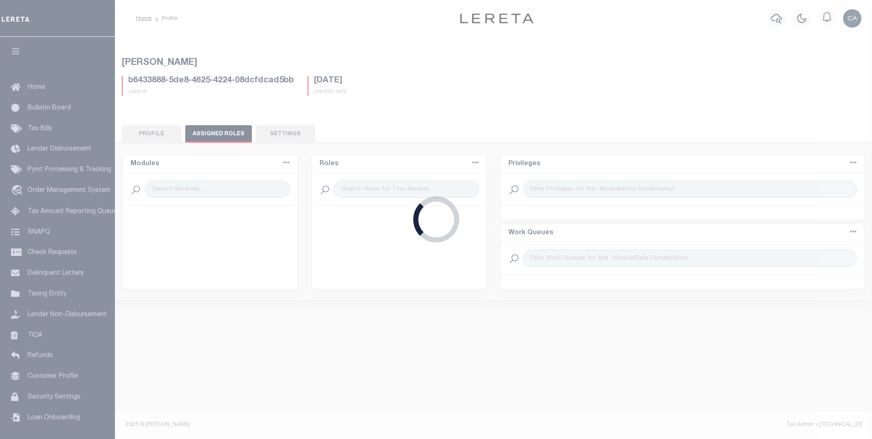
click at [279, 138] on div "Loading..." at bounding box center [436, 219] width 872 height 439
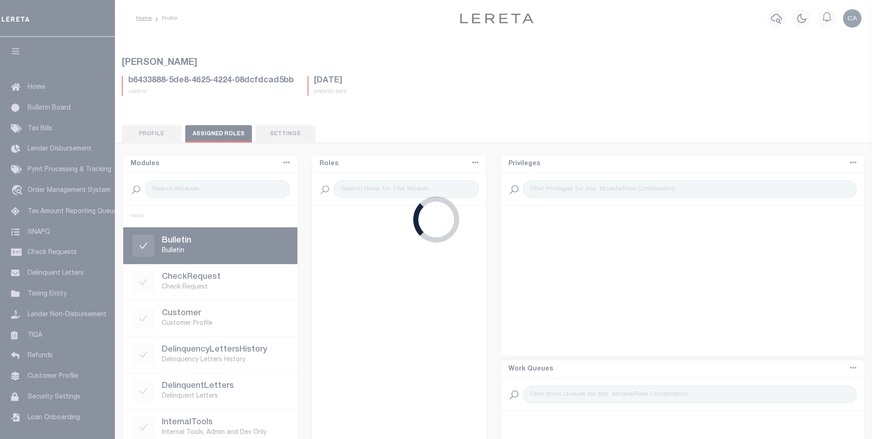
click at [280, 135] on div "Loading..." at bounding box center [436, 219] width 872 height 439
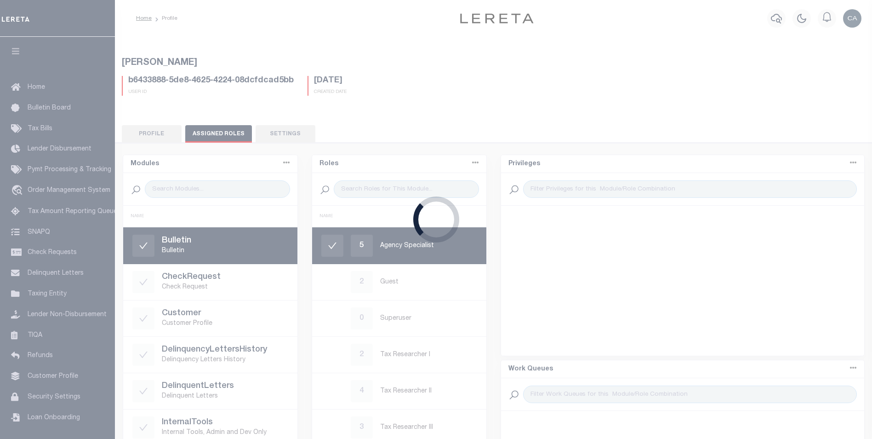
click at [280, 135] on div "Loading..." at bounding box center [436, 219] width 872 height 439
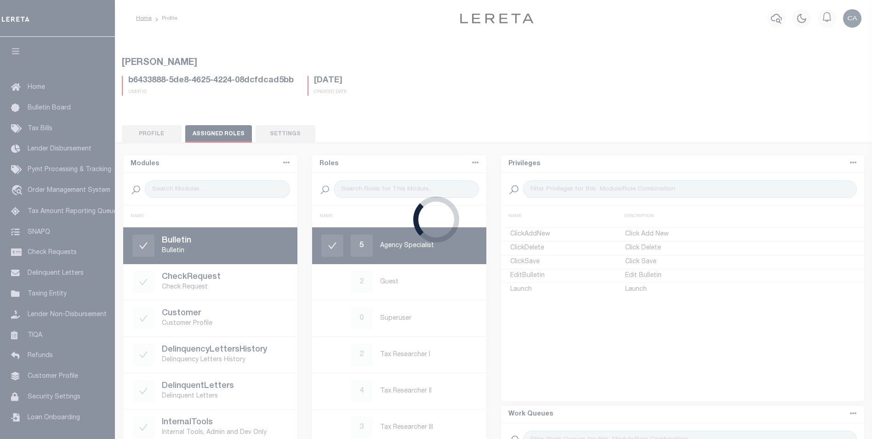
click at [280, 135] on div "Loading..." at bounding box center [436, 219] width 872 height 439
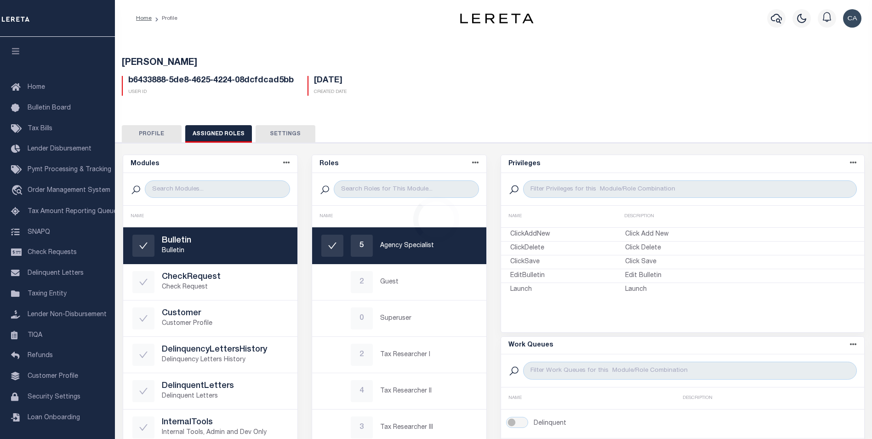
click at [280, 135] on div "Loading..." at bounding box center [436, 219] width 872 height 439
click at [287, 130] on button "Settings" at bounding box center [286, 133] width 60 height 17
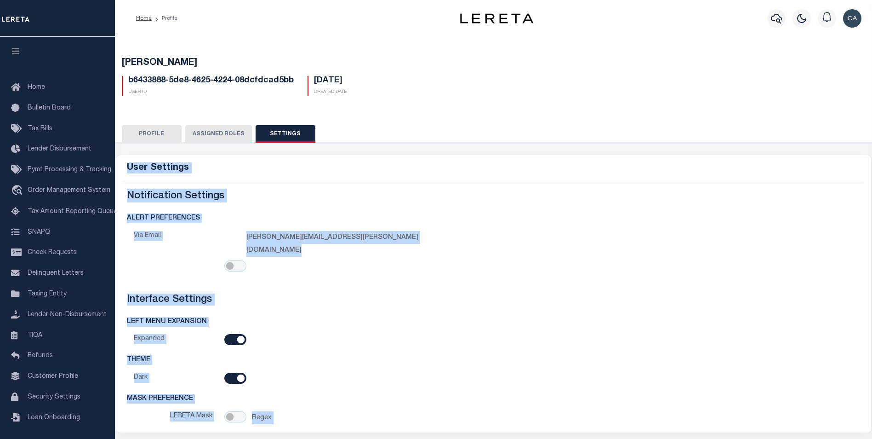
click at [365, 334] on div at bounding box center [342, 340] width 233 height 13
click at [233, 372] on input "checkbox" at bounding box center [235, 377] width 22 height 11
checkbox input "false"
click at [397, 334] on div at bounding box center [342, 340] width 233 height 13
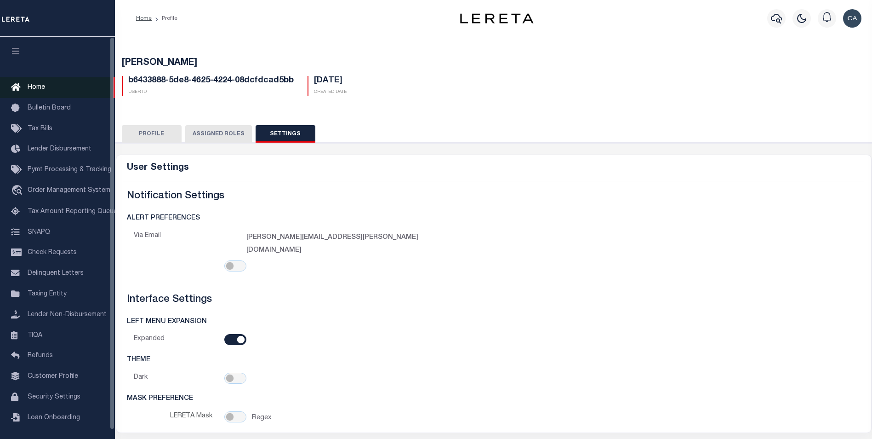
click at [44, 83] on link "Home" at bounding box center [57, 87] width 115 height 21
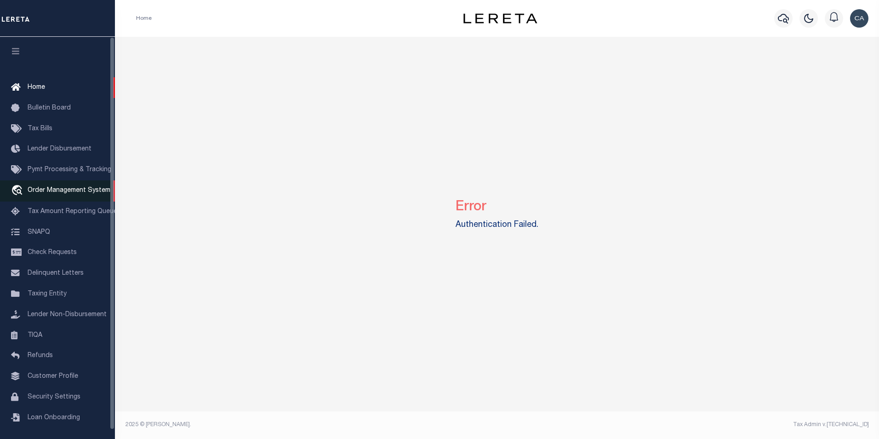
click at [76, 183] on link "travel_explore Order Management System" at bounding box center [57, 190] width 115 height 21
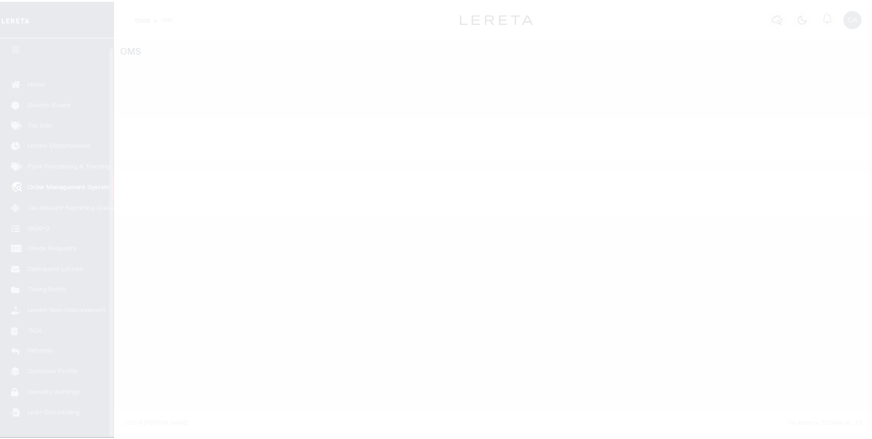
scroll to position [9, 0]
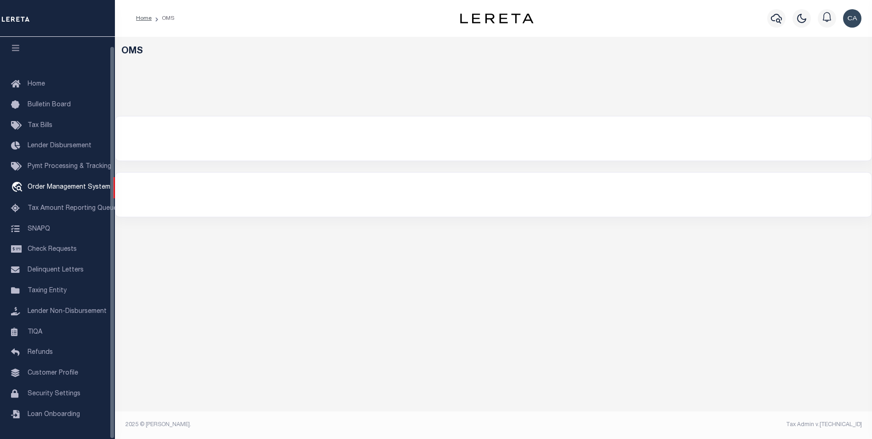
select select "200"
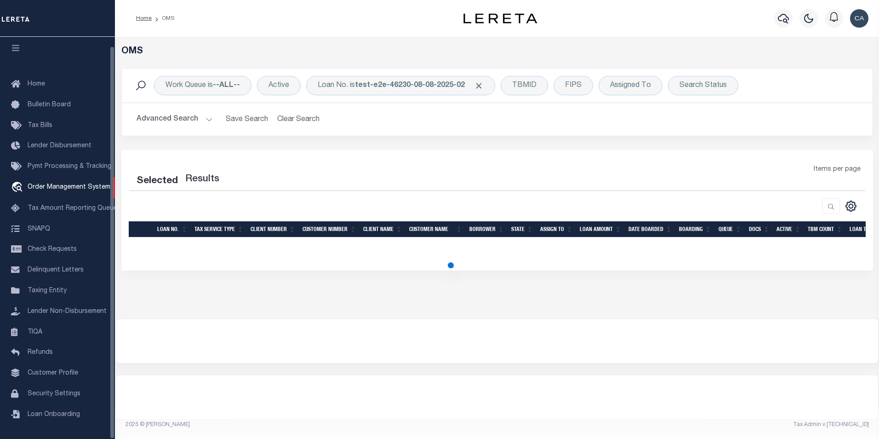
select select "200"
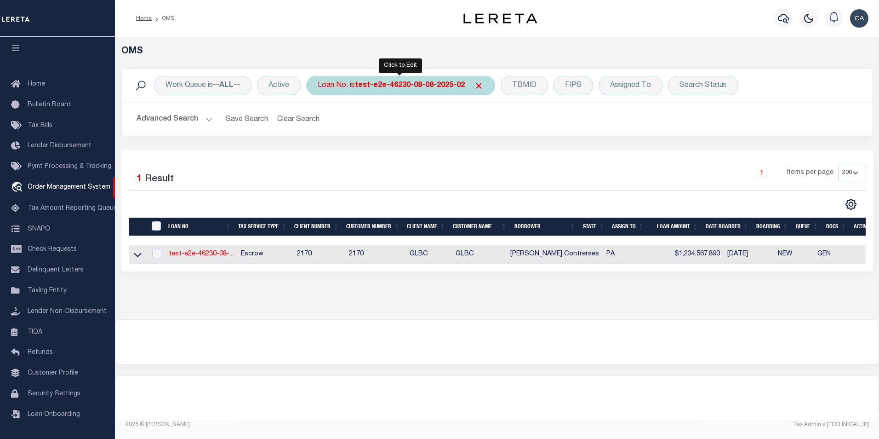
click at [433, 84] on b "test-e2e-46230-08-08-2025-02" at bounding box center [410, 85] width 110 height 7
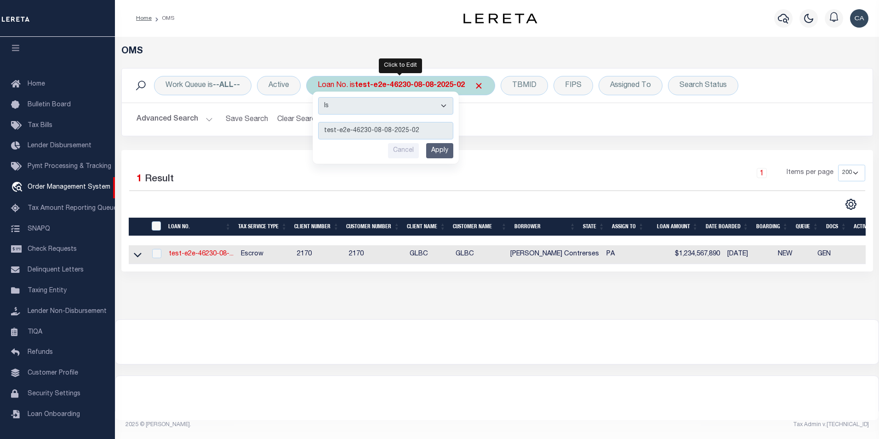
click at [405, 116] on div "Is Contains test-e2e-46230-08-08-2025-02 Cancel Apply" at bounding box center [386, 127] width 146 height 72
click at [444, 131] on input "test-e2e-46230-08-08-2025-02" at bounding box center [385, 130] width 135 height 17
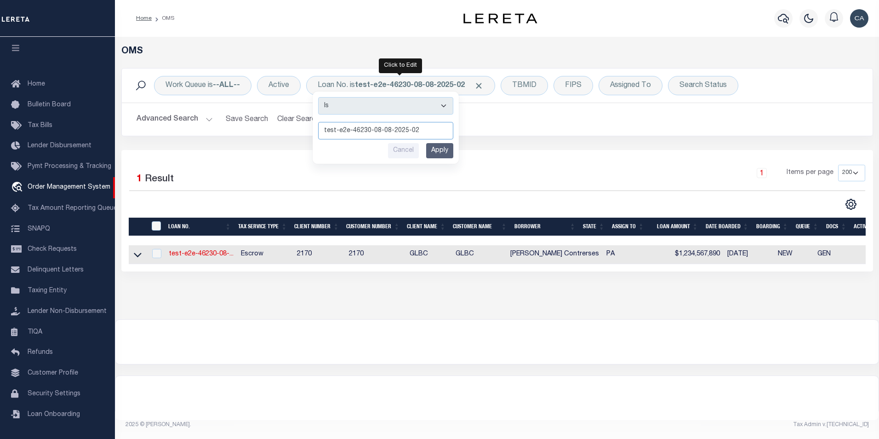
drag, startPoint x: 348, startPoint y: 130, endPoint x: 494, endPoint y: 143, distance: 146.8
click at [488, 143] on div "Work Queue is --ALL-- Active Loan No. is test-e2e-46230-08-08-2025-02 Is Contai…" at bounding box center [496, 109] width 765 height 82
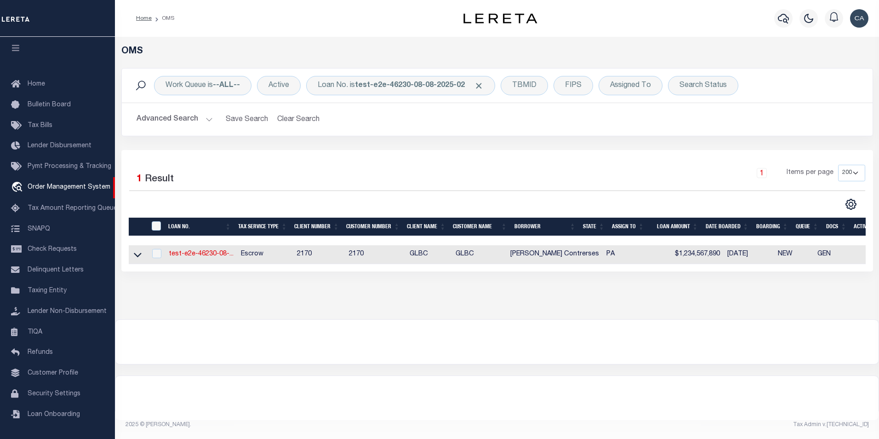
click at [401, 64] on div "OMS" at bounding box center [496, 57] width 765 height 22
drag, startPoint x: 404, startPoint y: 74, endPoint x: 407, endPoint y: 78, distance: 5.0
click at [405, 74] on div "Work Queue is --ALL-- Active Loan No. is test-e2e-46230-08-08-2025-02 Is Contai…" at bounding box center [497, 85] width 751 height 34
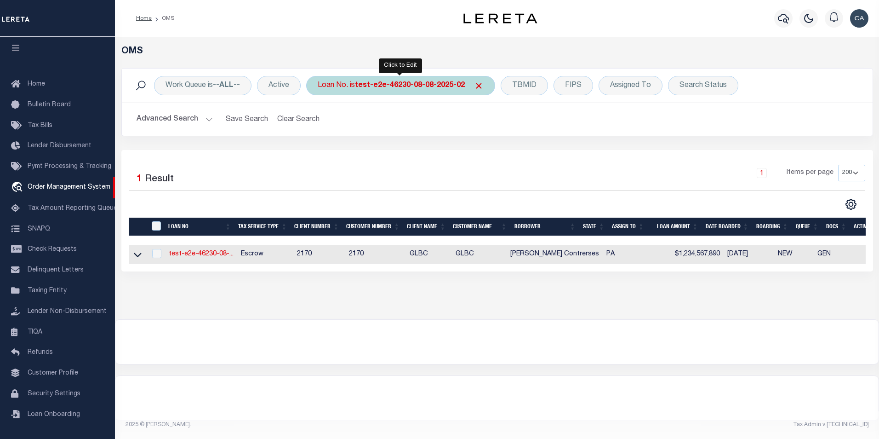
click at [405, 82] on b "test-e2e-46230-08-08-2025-02" at bounding box center [410, 85] width 110 height 7
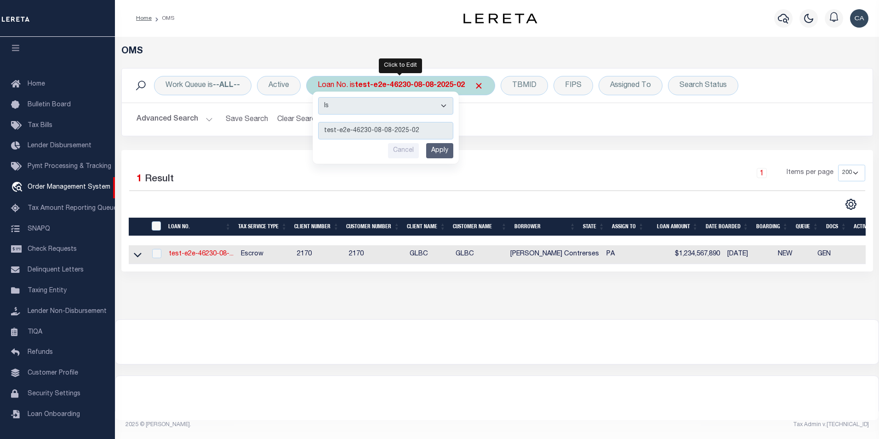
click at [399, 109] on select "Is Contains" at bounding box center [385, 105] width 135 height 17
click at [380, 140] on div "Is Contains test-e2e-46230-08-08-2025-02 Cancel Apply" at bounding box center [386, 127] width 146 height 72
click at [344, 99] on select "Is Contains" at bounding box center [385, 105] width 135 height 17
select select "c"
click at [318, 97] on select "Is Contains" at bounding box center [385, 105] width 135 height 17
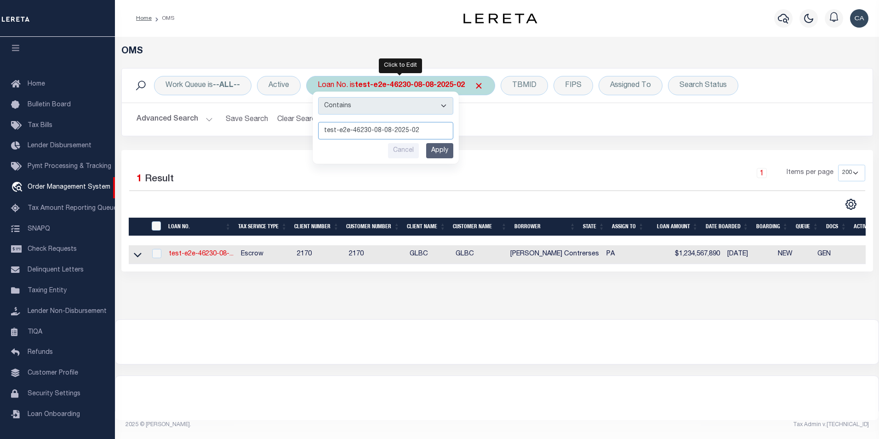
click at [348, 131] on input "test-e2e-46230-08-08-2025-02" at bounding box center [385, 130] width 135 height 17
drag, startPoint x: 348, startPoint y: 132, endPoint x: 428, endPoint y: 132, distance: 80.0
click at [422, 126] on input "test-e2e-46230-08-08-2025-02" at bounding box center [385, 130] width 135 height 17
type input "test-e2e"
click at [441, 145] on input "Apply" at bounding box center [439, 150] width 27 height 15
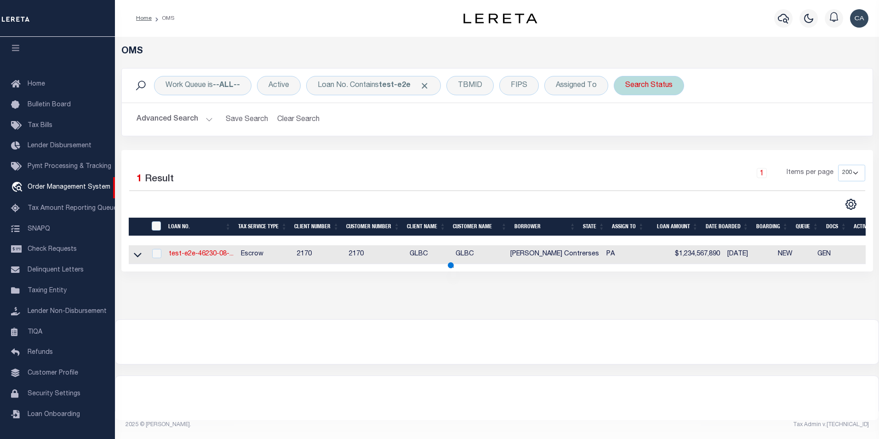
click at [653, 87] on div "Search Status" at bounding box center [649, 85] width 70 height 19
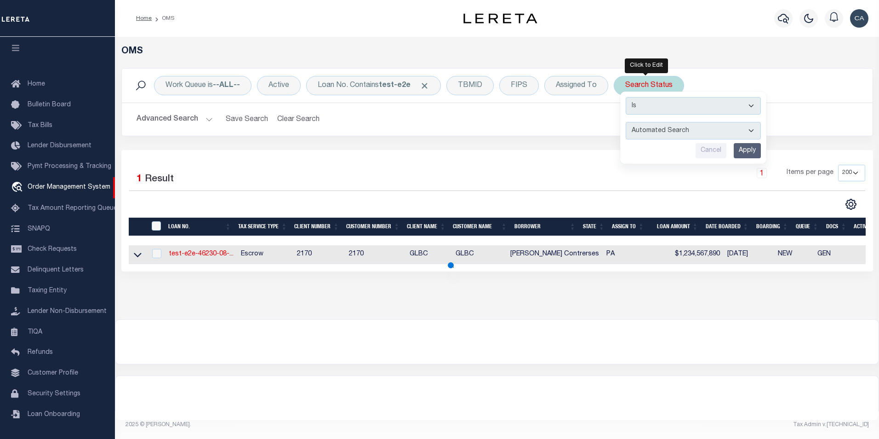
drag, startPoint x: 660, startPoint y: 110, endPoint x: 660, endPoint y: 115, distance: 5.5
click at [660, 111] on select "Is Contains" at bounding box center [693, 105] width 135 height 17
click at [626, 151] on div "Cancel Apply" at bounding box center [693, 150] width 135 height 15
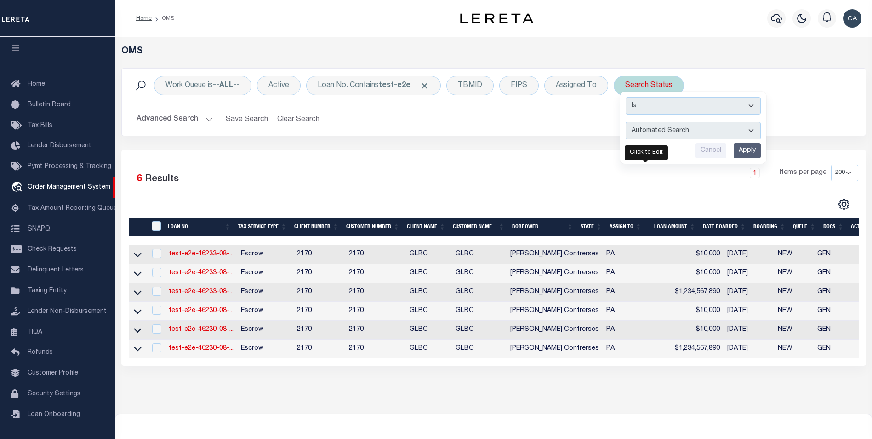
click at [634, 135] on select "Automated Search Bad Parcel Complete Duplicate Parcel High Dollar Reporting In …" at bounding box center [693, 130] width 135 height 17
select select "CP"
click at [626, 122] on select "Automated Search Bad Parcel Complete Duplicate Parcel High Dollar Reporting In …" at bounding box center [693, 130] width 135 height 17
click at [737, 145] on input "Apply" at bounding box center [747, 150] width 27 height 15
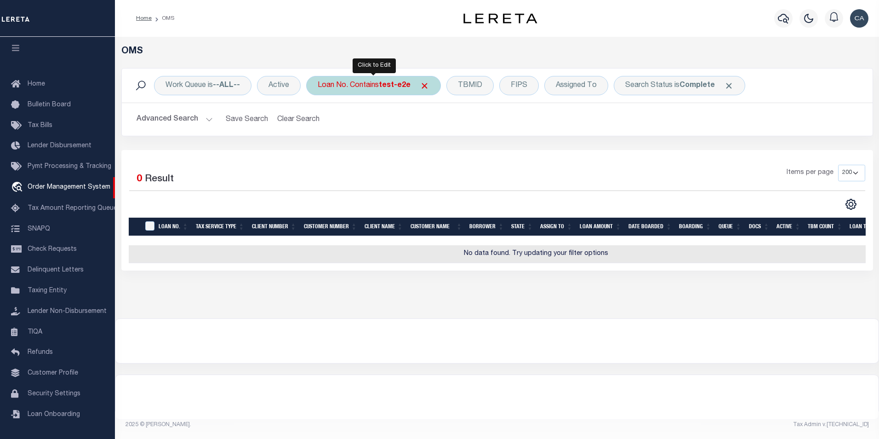
click at [391, 88] on b "test-e2e" at bounding box center [395, 85] width 32 height 7
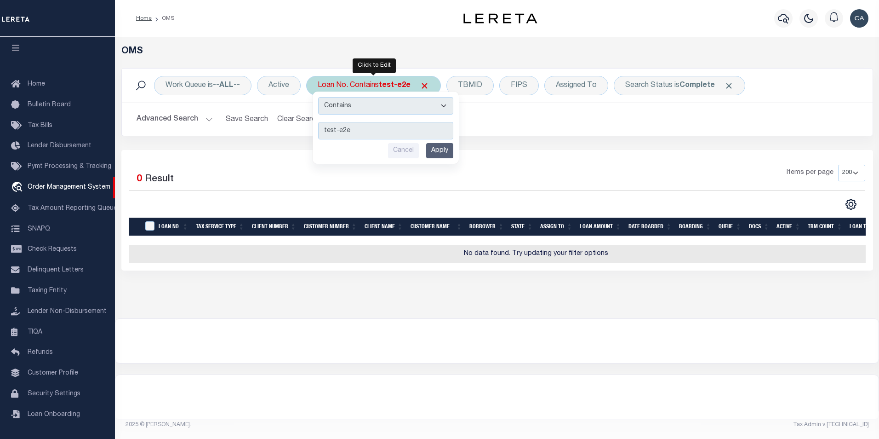
click at [384, 113] on select "Is Contains" at bounding box center [385, 105] width 135 height 17
click at [362, 103] on select "Is Contains" at bounding box center [385, 105] width 135 height 17
click at [362, 131] on input "test-e2e" at bounding box center [385, 130] width 135 height 17
type input "test"
click at [441, 149] on input "Apply" at bounding box center [439, 150] width 27 height 15
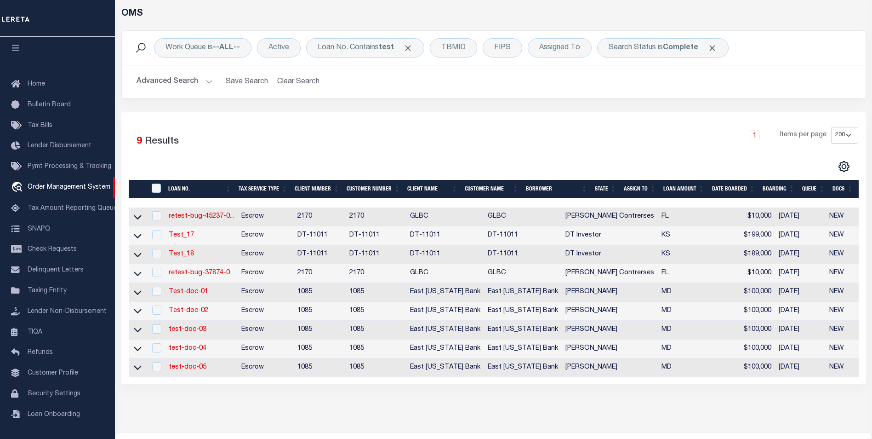
scroll to position [0, 0]
